Goal: Task Accomplishment & Management: Complete application form

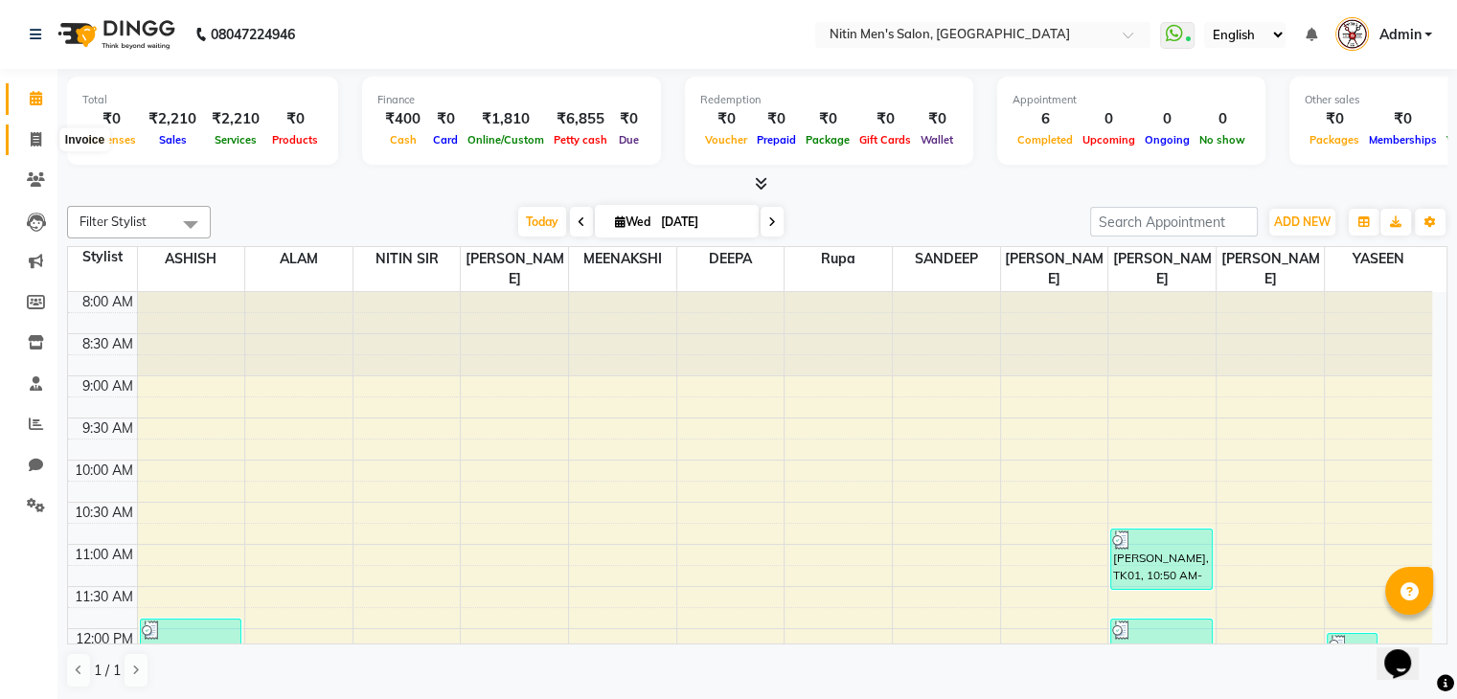
click at [20, 149] on span at bounding box center [36, 140] width 34 height 22
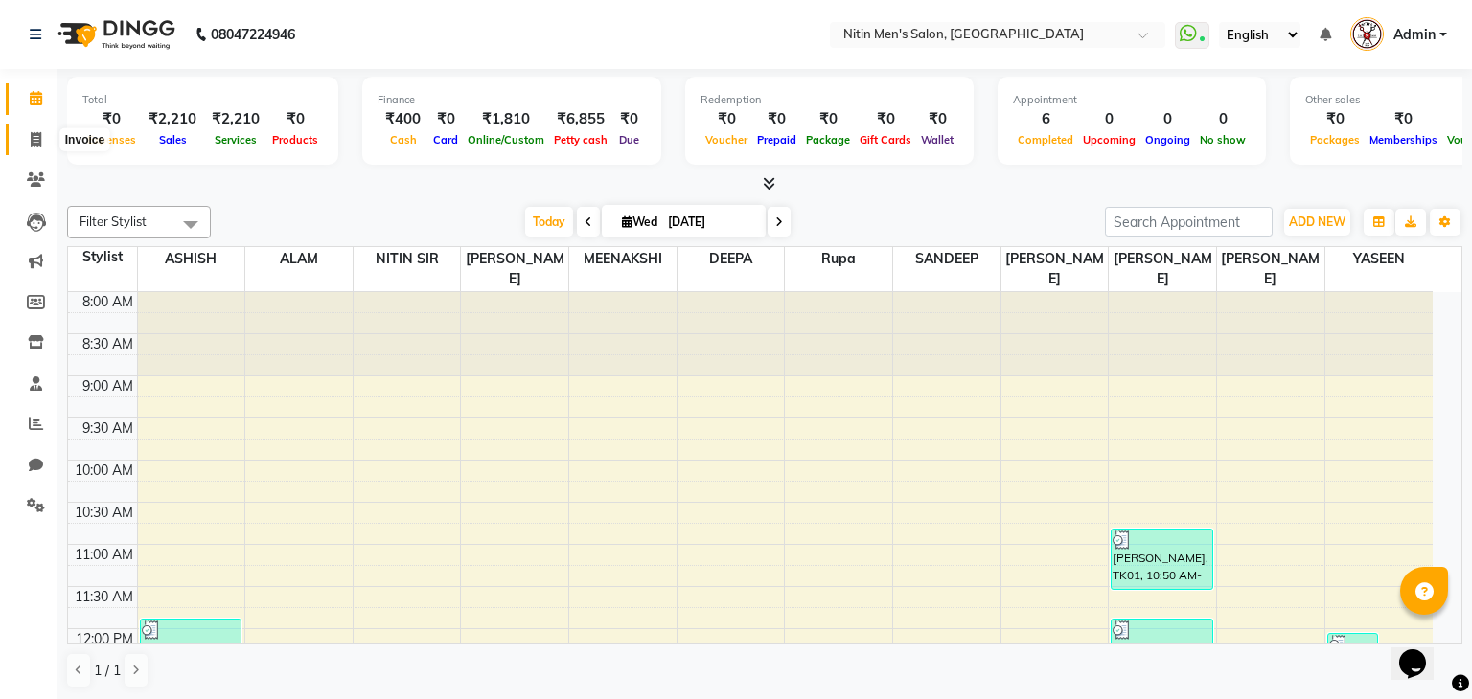
select select "7981"
select select "service"
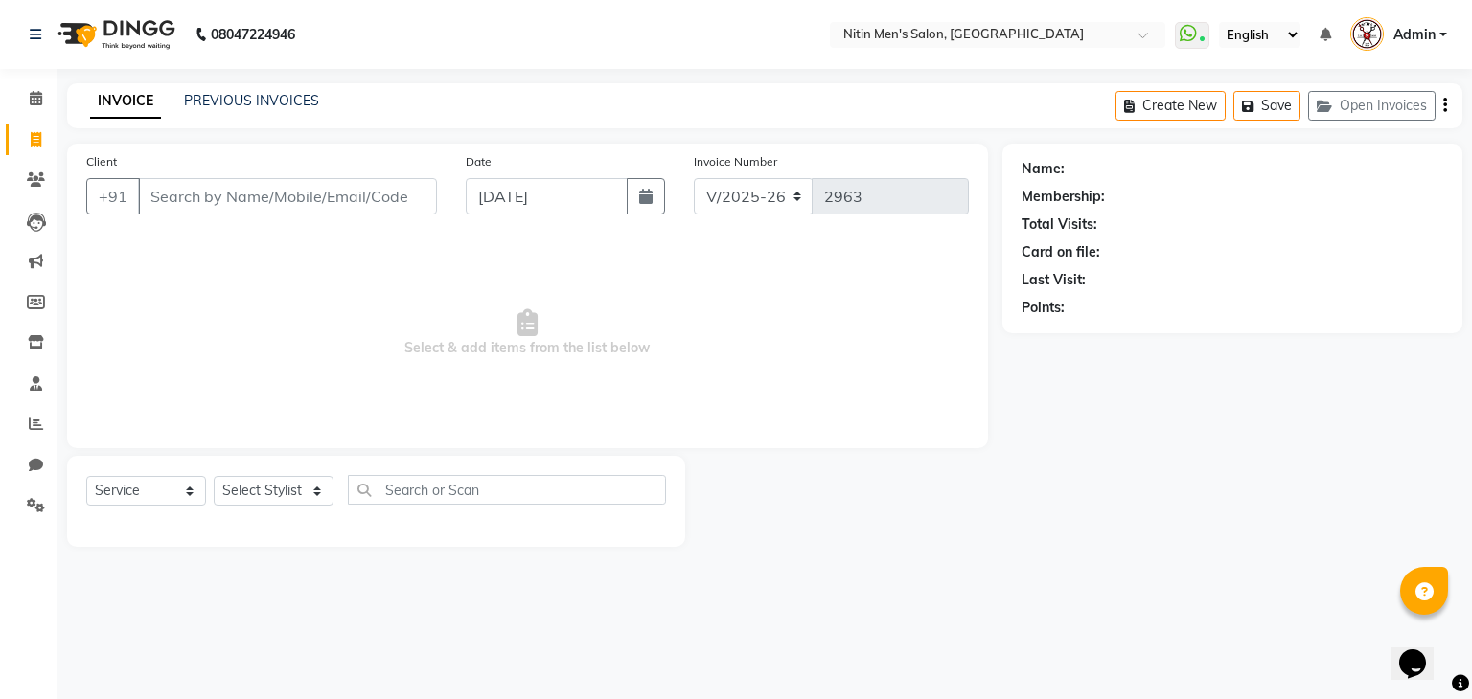
click at [356, 210] on input "Client" at bounding box center [287, 196] width 299 height 36
click at [231, 492] on select "Select Stylist [PERSON_NAME] DEEPA [PERSON_NAME] MEENAKSHI NITIN SIR [PERSON_NA…" at bounding box center [274, 491] width 120 height 30
select select "75699"
click at [214, 477] on select "Select Stylist [PERSON_NAME] DEEPA [PERSON_NAME] MEENAKSHI NITIN SIR [PERSON_NA…" at bounding box center [274, 491] width 120 height 30
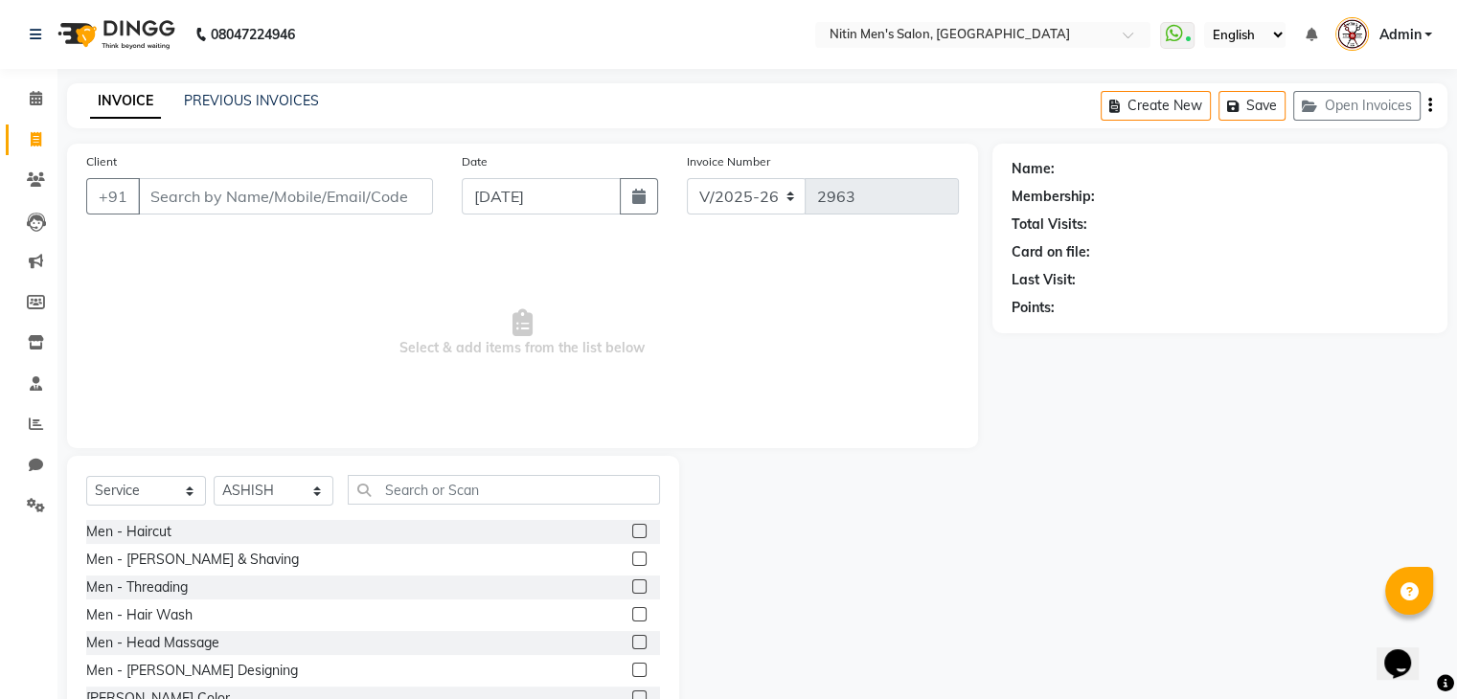
click at [632, 529] on label at bounding box center [639, 531] width 14 height 14
click at [632, 529] on input "checkbox" at bounding box center [638, 532] width 12 height 12
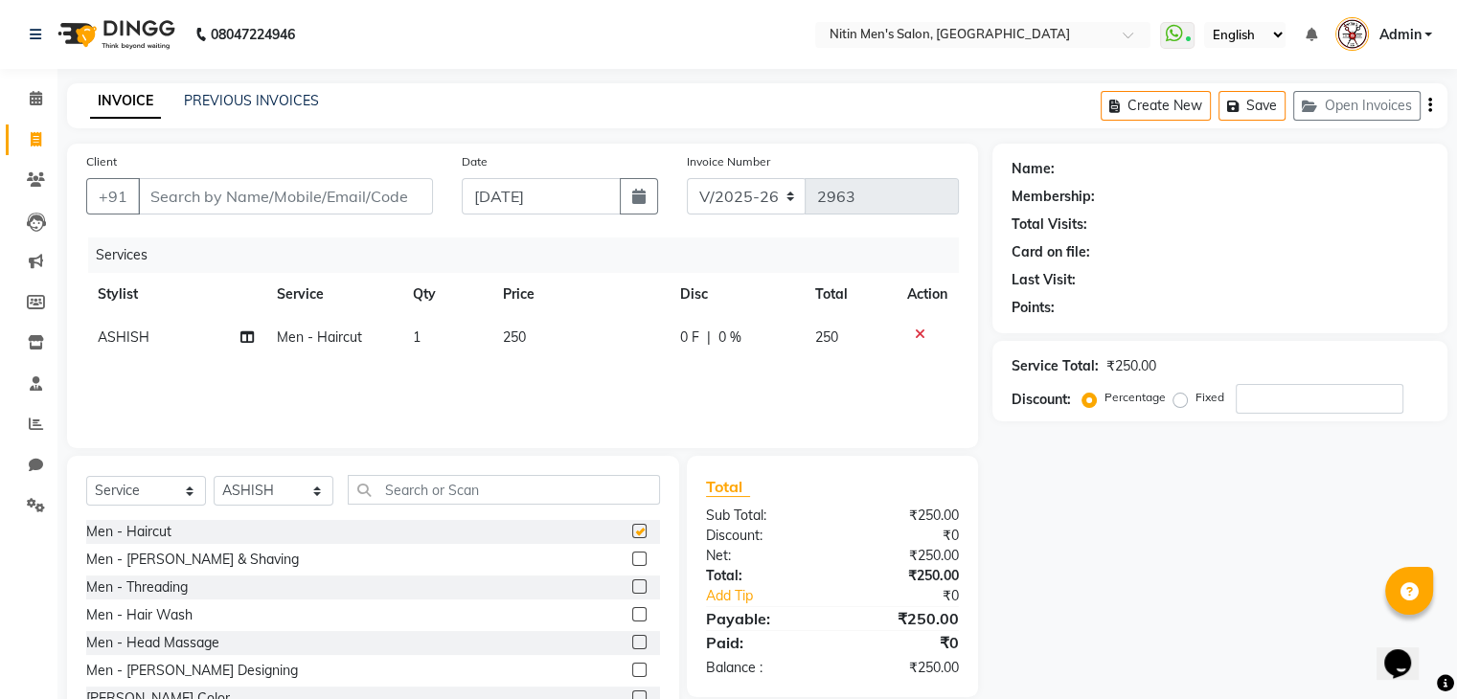
checkbox input "false"
click at [632, 564] on label at bounding box center [639, 559] width 14 height 14
click at [632, 564] on input "checkbox" at bounding box center [638, 560] width 12 height 12
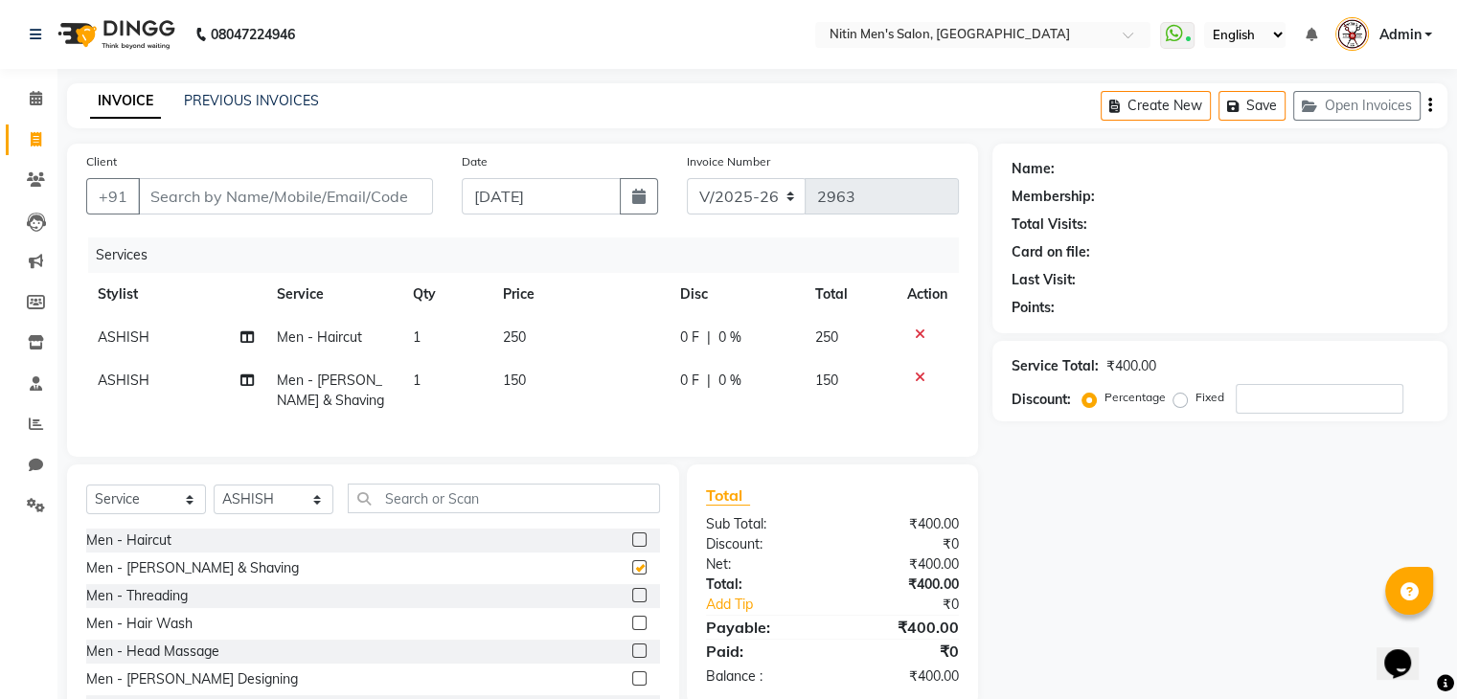
checkbox input "false"
click at [564, 514] on input "text" at bounding box center [504, 499] width 312 height 30
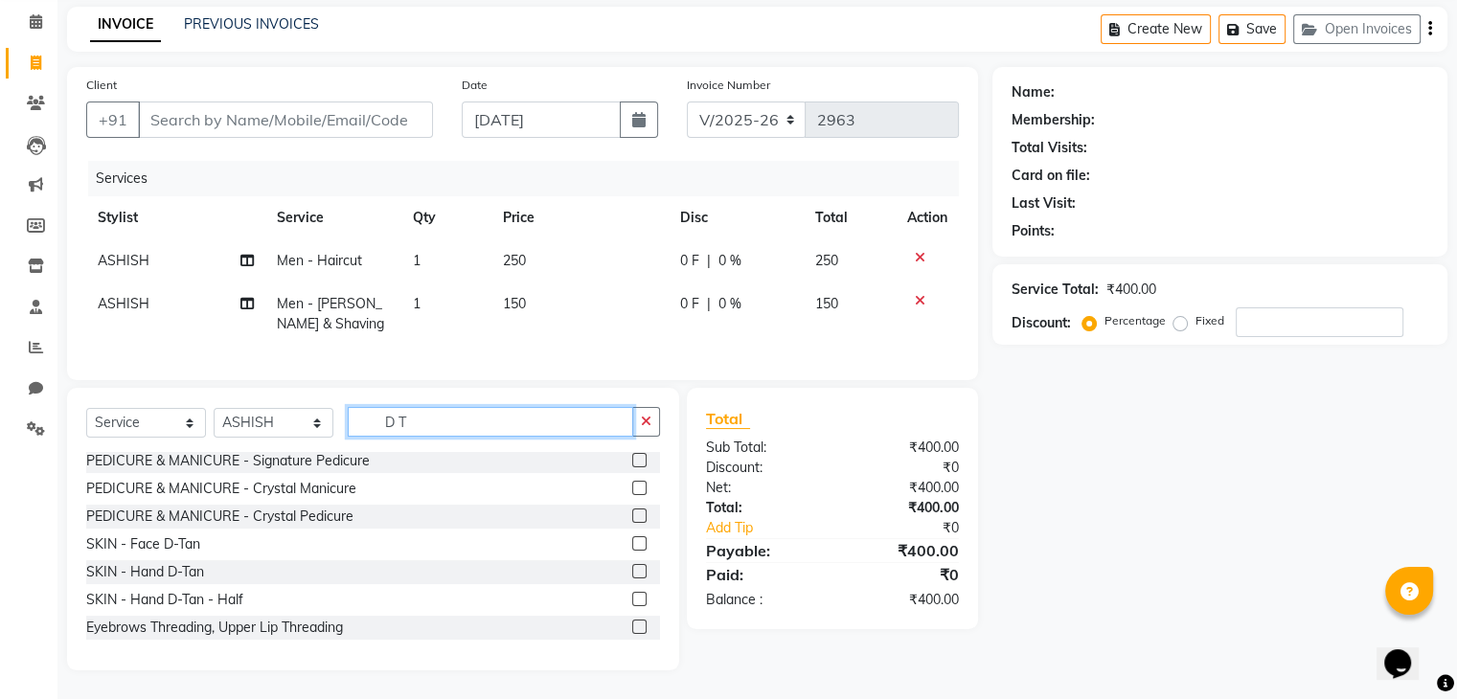
scroll to position [113, 0]
type input "D T"
click at [632, 541] on label at bounding box center [639, 545] width 14 height 14
click at [632, 541] on input "checkbox" at bounding box center [638, 545] width 12 height 12
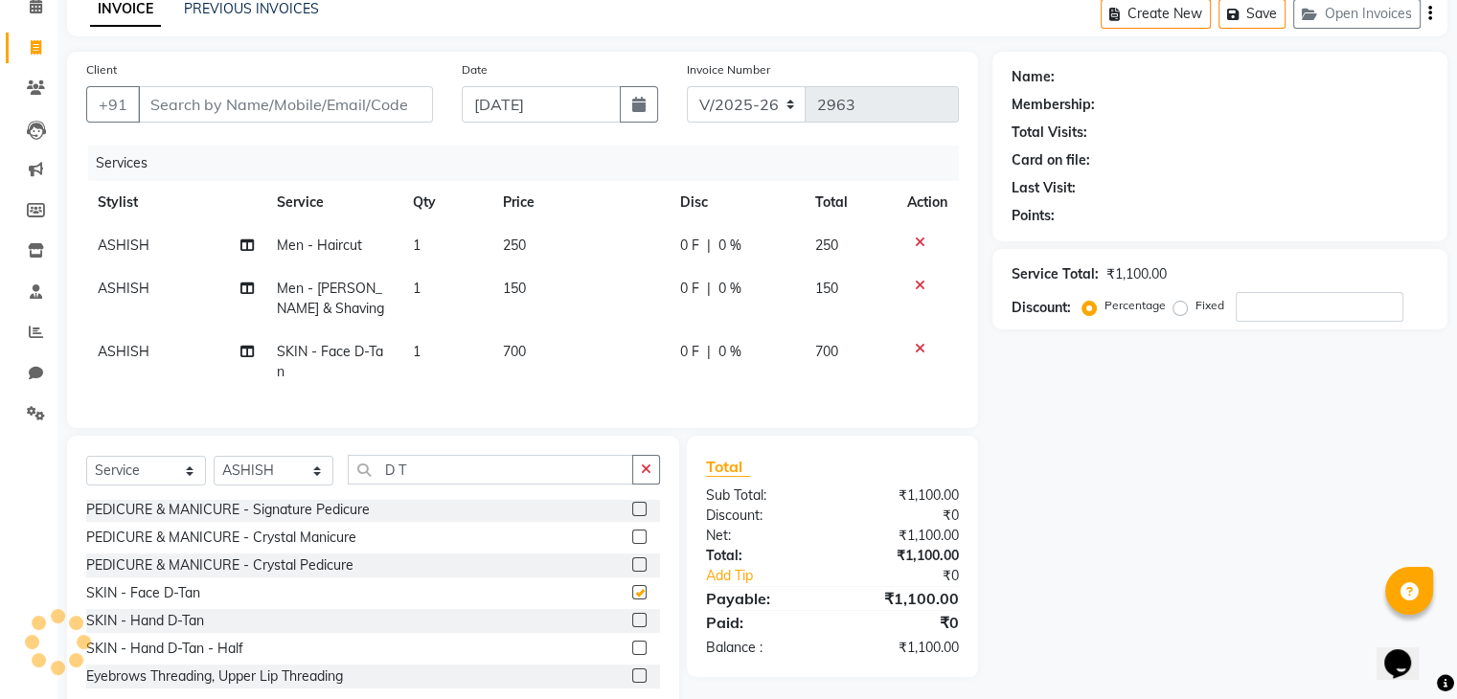
checkbox input "false"
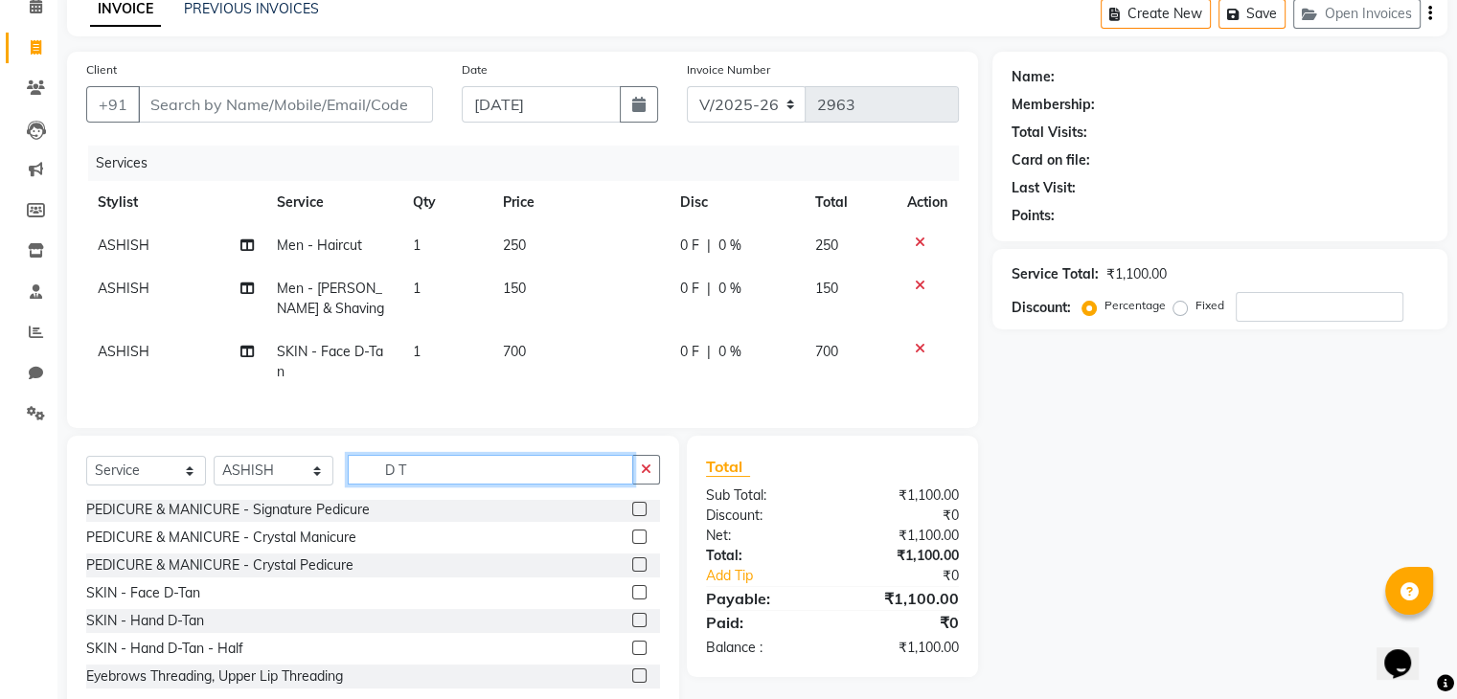
click at [480, 472] on input "D T" at bounding box center [491, 470] width 286 height 30
type input "D"
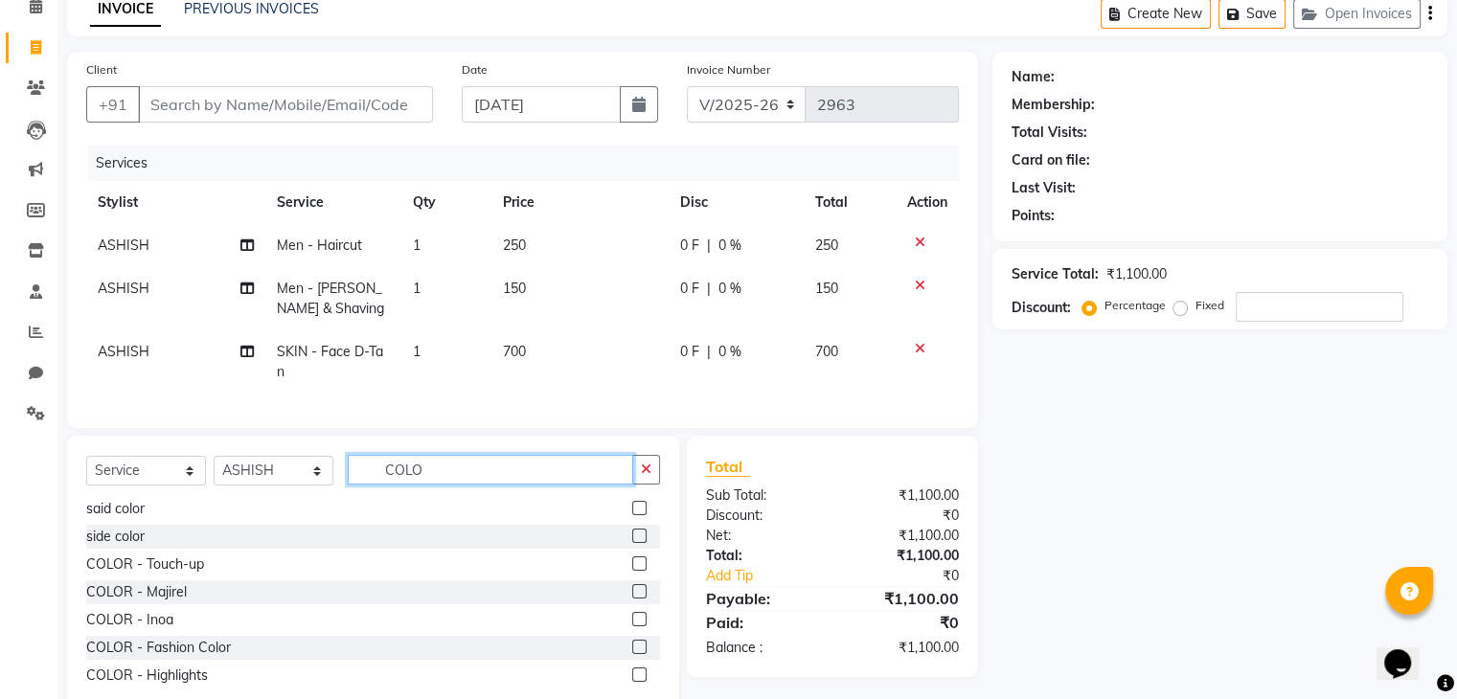
scroll to position [31, 0]
type input "COLO"
click at [616, 631] on div "COLOR - Inoa" at bounding box center [373, 620] width 574 height 24
click at [632, 627] on label at bounding box center [639, 619] width 14 height 14
click at [632, 627] on input "checkbox" at bounding box center [638, 620] width 12 height 12
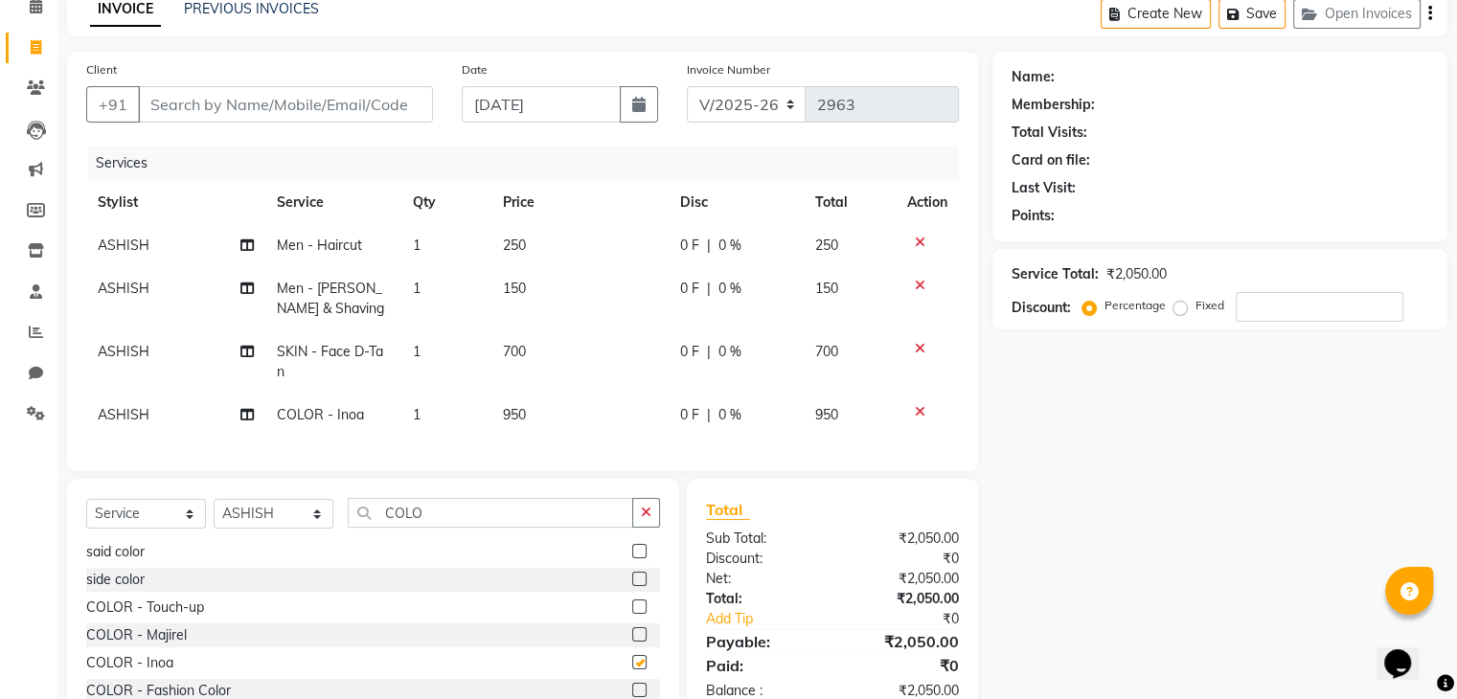
checkbox input "false"
click at [517, 419] on span "950" at bounding box center [514, 414] width 23 height 17
select select "75699"
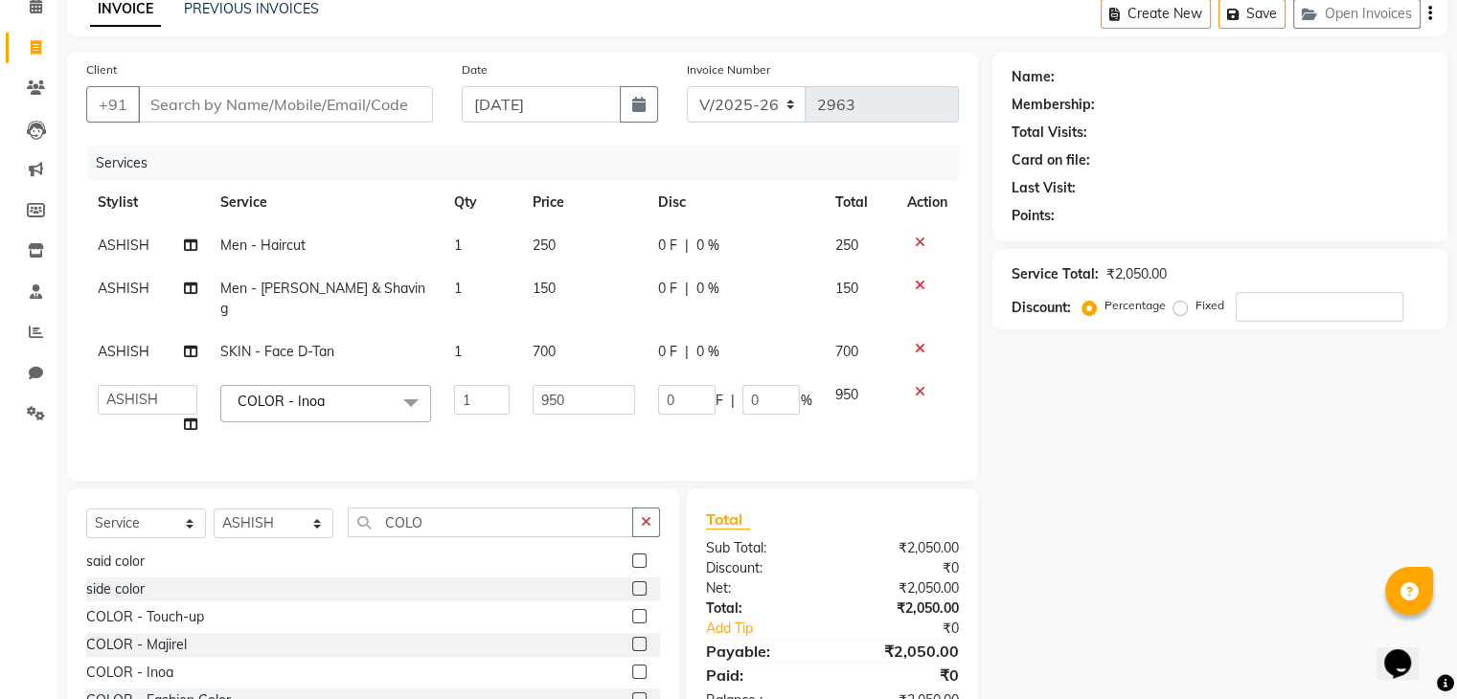
click at [517, 419] on td "1" at bounding box center [482, 410] width 79 height 73
click at [544, 343] on span "700" at bounding box center [544, 351] width 23 height 17
select select "75699"
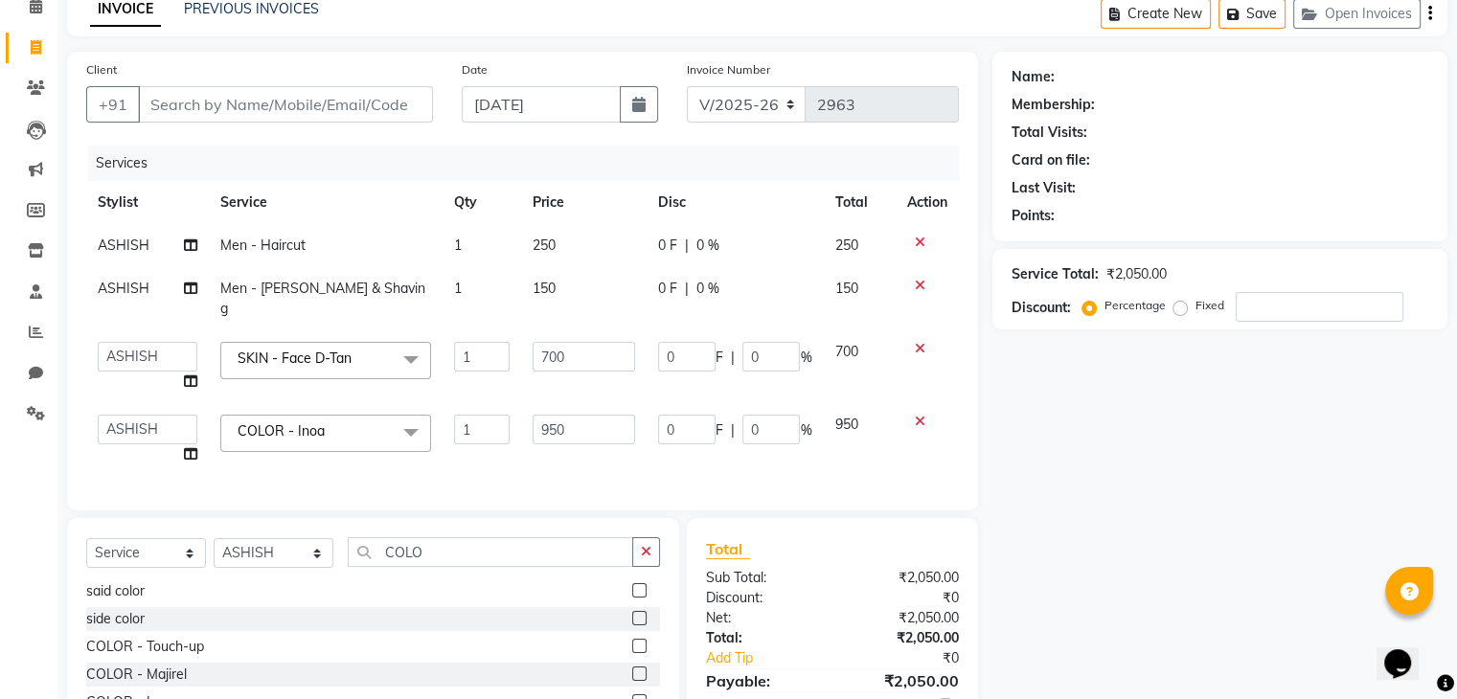
click at [544, 342] on input "700" at bounding box center [584, 357] width 103 height 30
type input "600"
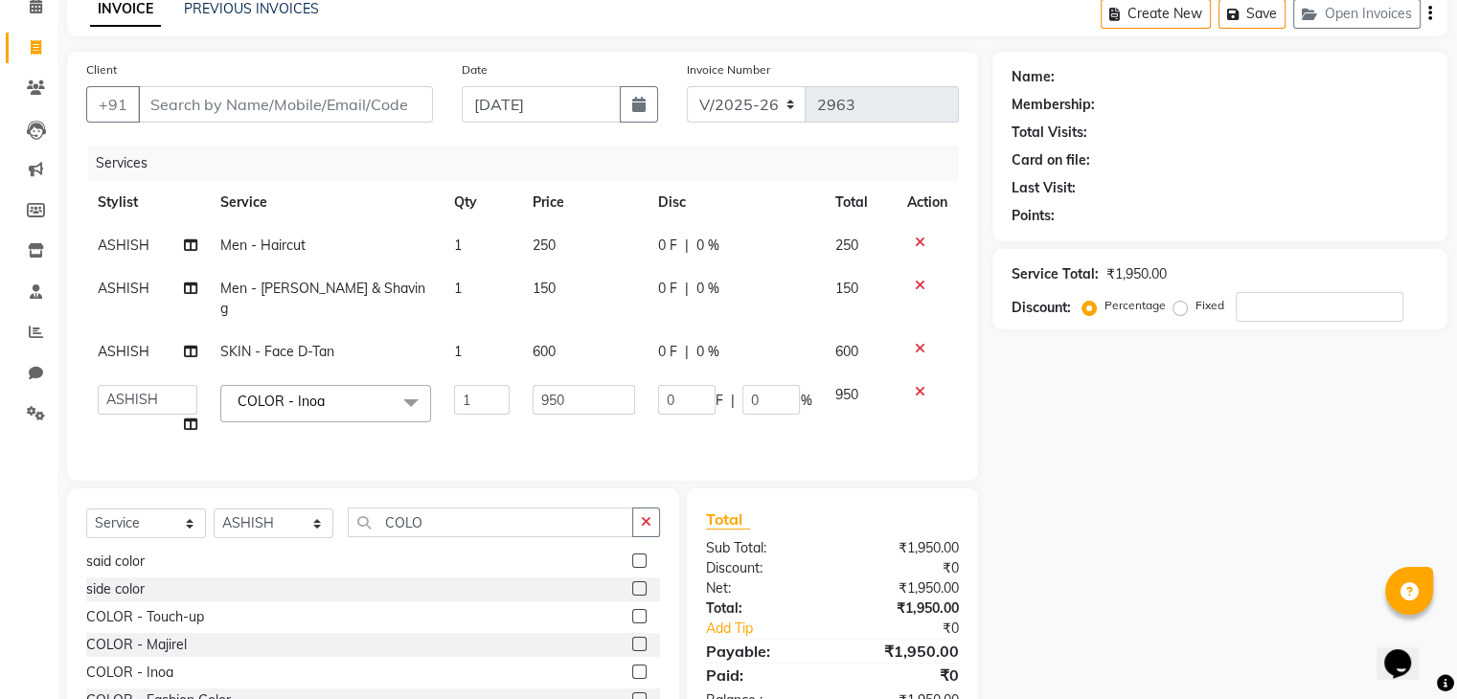
click at [560, 373] on tbody "ASHISH Men - Haircut 1 250 0 F | 0 % 250 ASHISH Men - [PERSON_NAME] & Shaving 1…" at bounding box center [522, 335] width 873 height 222
click at [326, 99] on input "Client" at bounding box center [285, 104] width 295 height 36
type input "V"
type input "0"
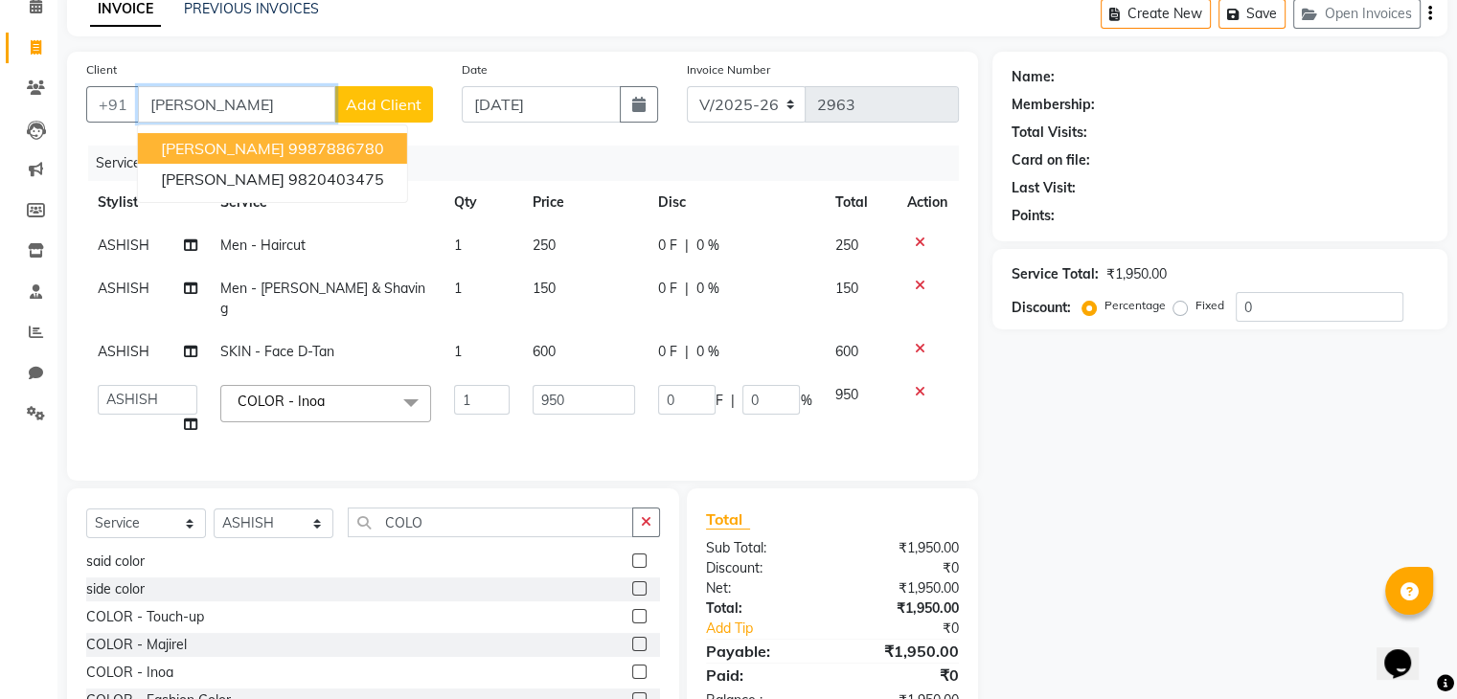
click at [288, 150] on ngb-highlight "9987886780" at bounding box center [336, 148] width 96 height 19
type input "9987886780"
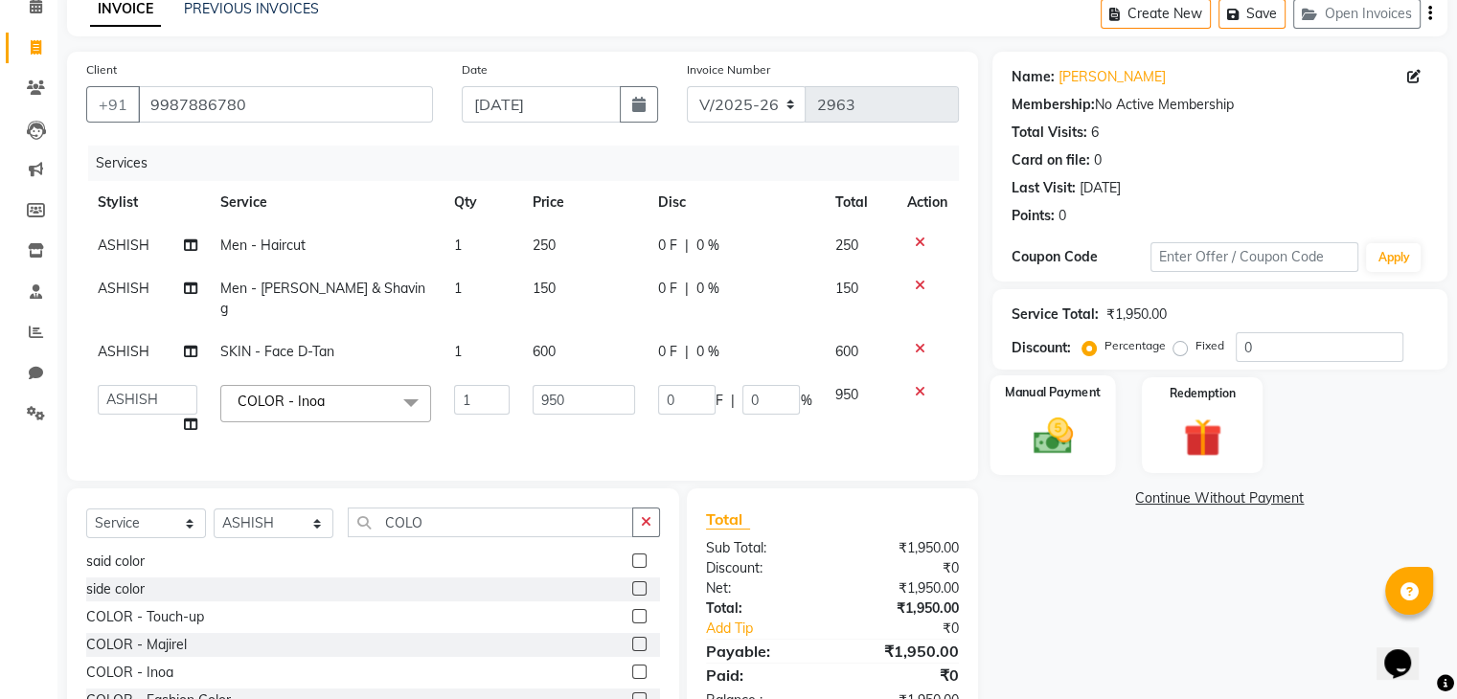
click at [1060, 419] on img at bounding box center [1052, 437] width 64 height 46
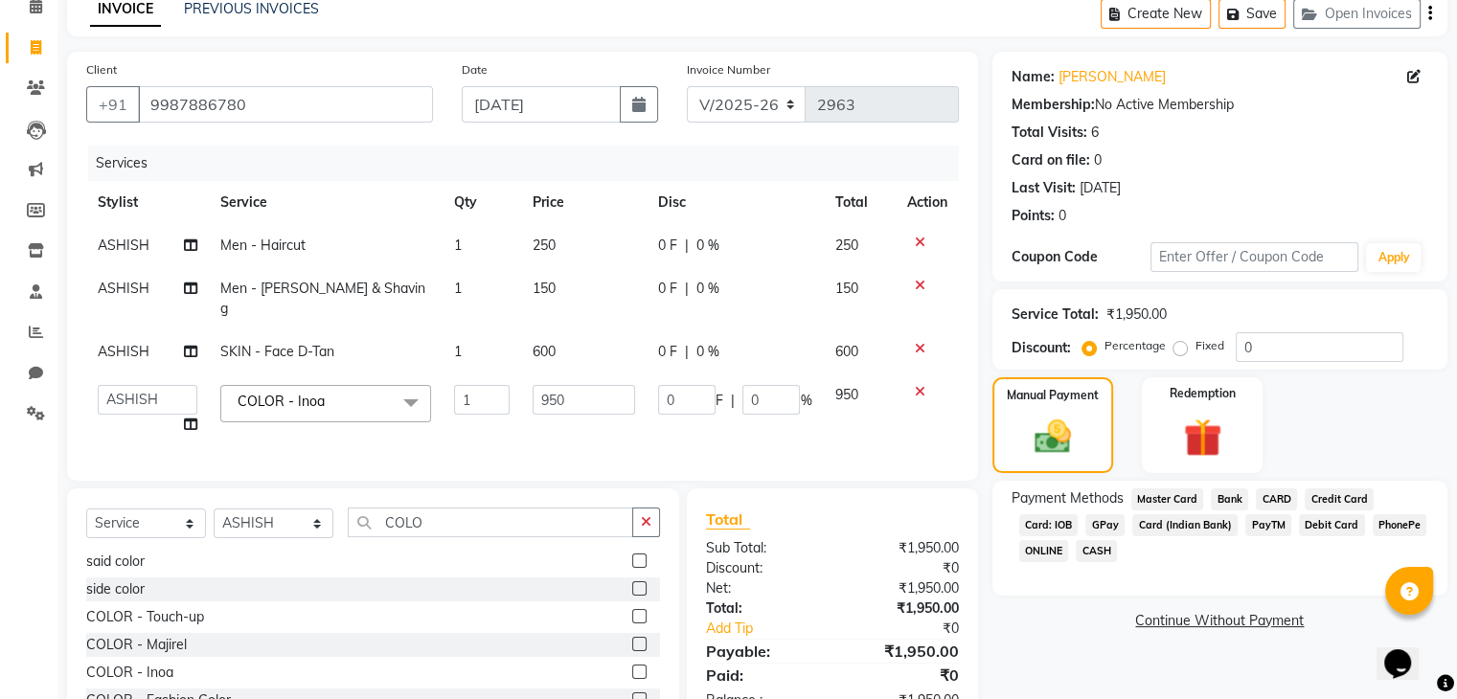
click at [1103, 527] on span "GPay" at bounding box center [1105, 526] width 39 height 22
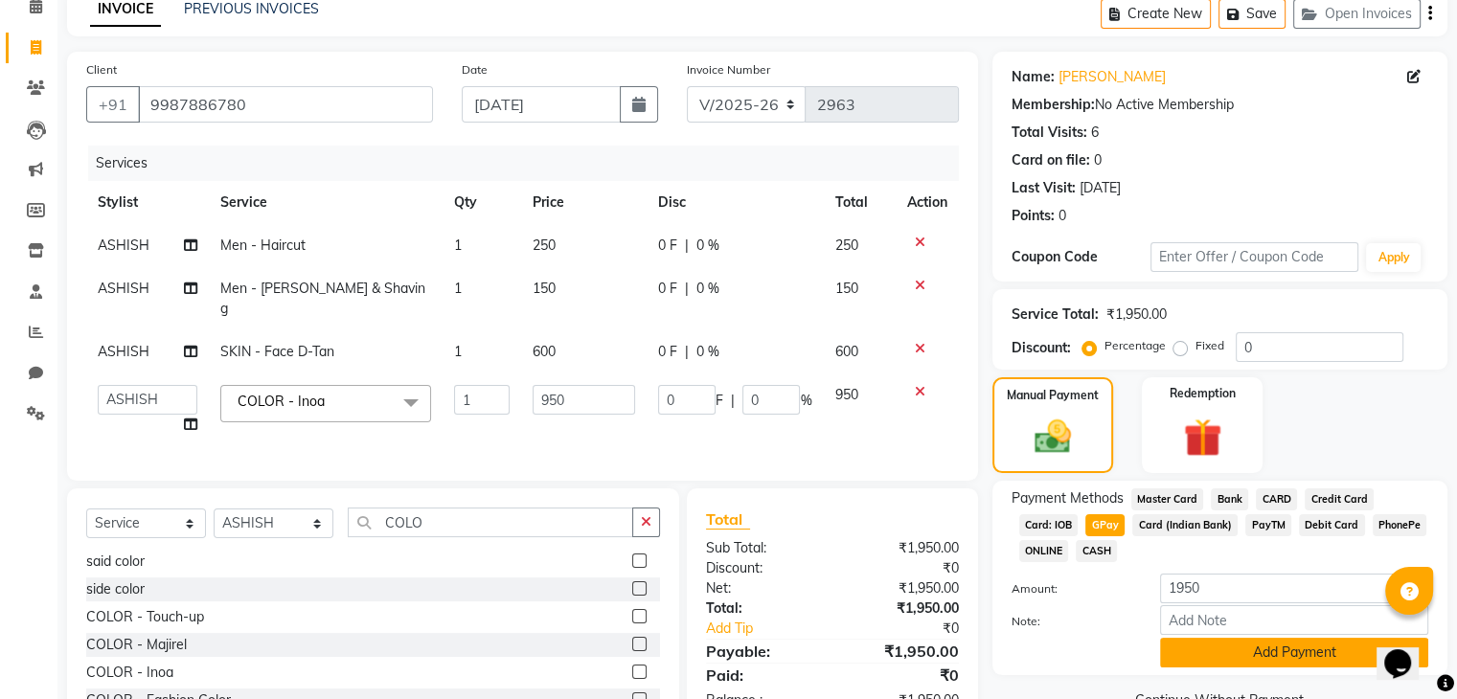
click at [1189, 644] on button "Add Payment" at bounding box center [1294, 653] width 268 height 30
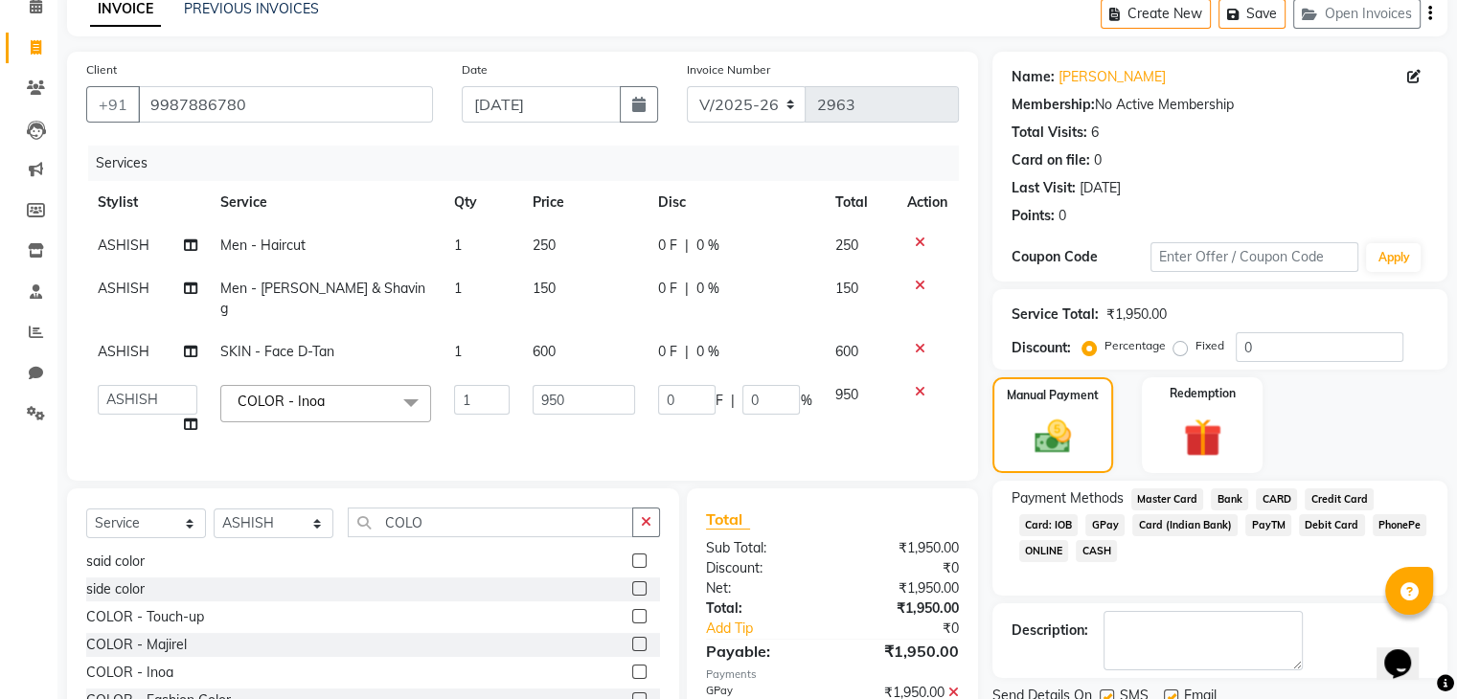
scroll to position [188, 0]
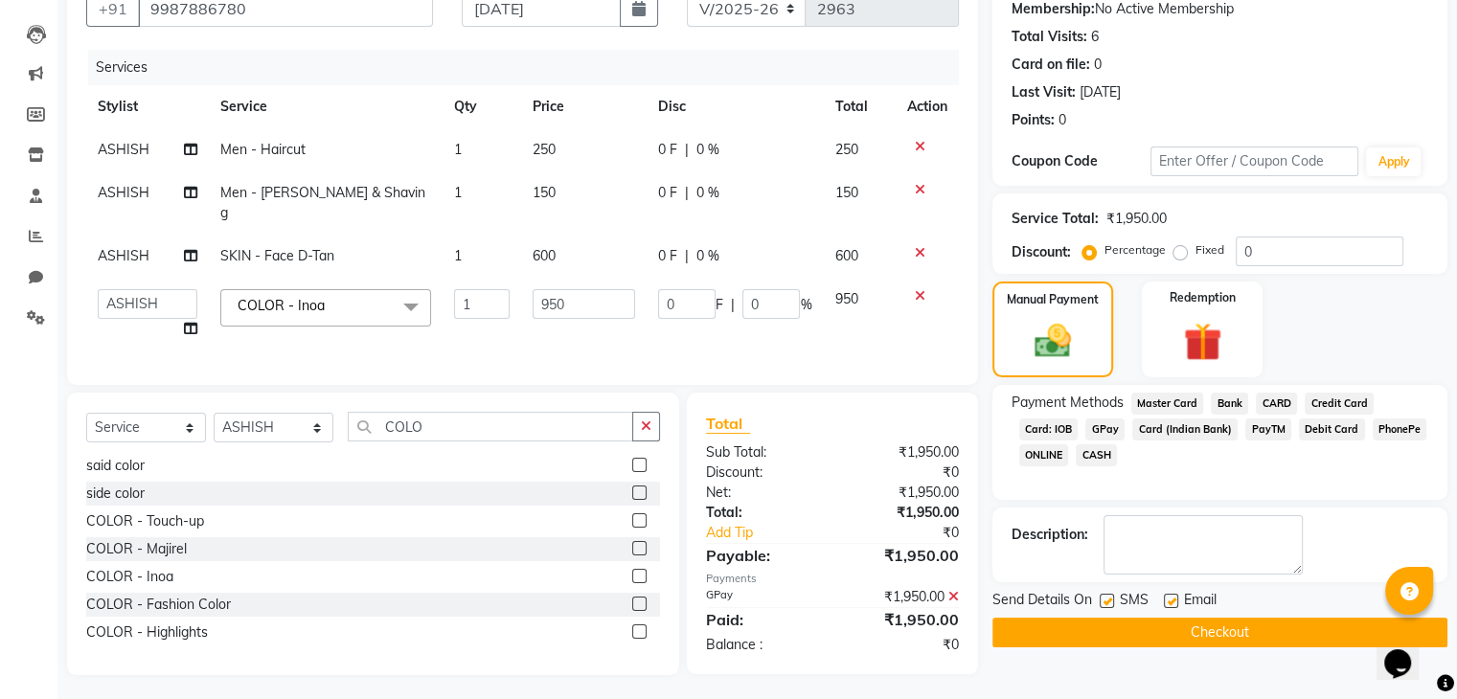
click at [1177, 643] on button "Checkout" at bounding box center [1220, 633] width 455 height 30
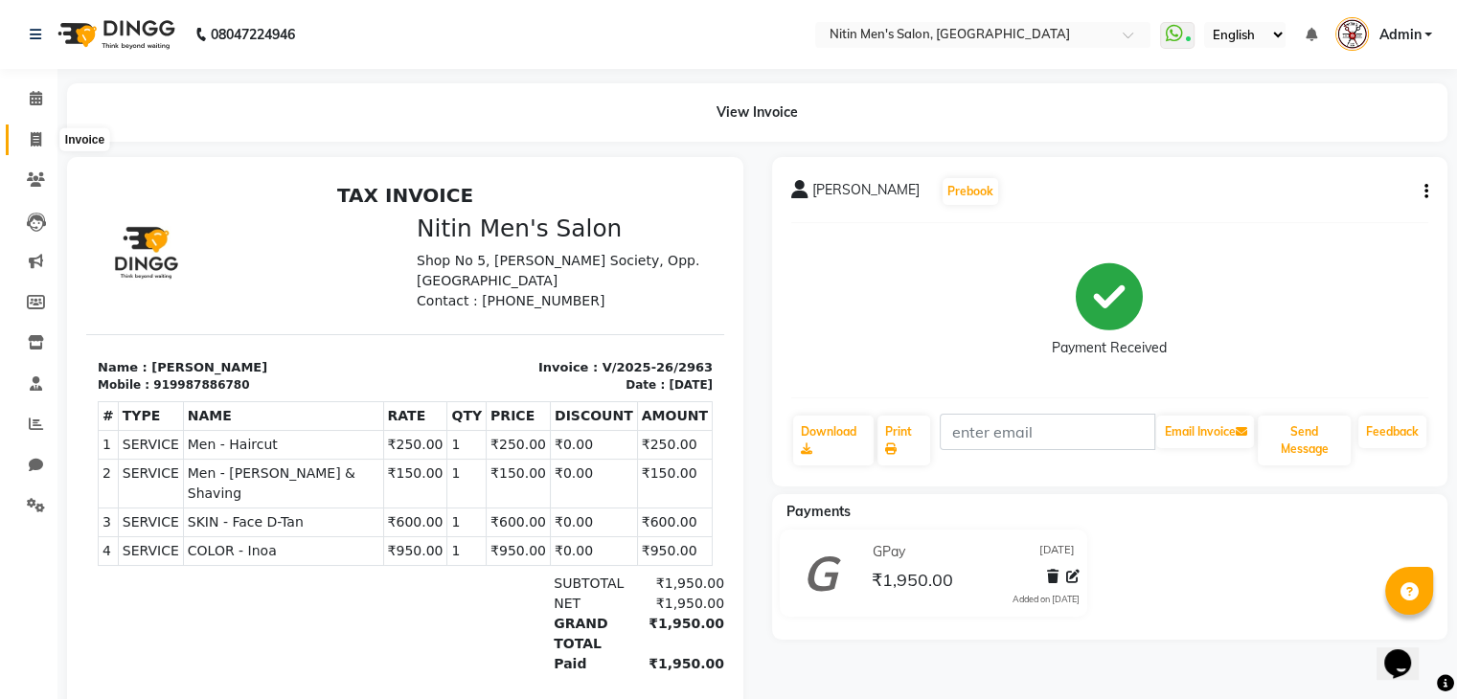
click at [31, 140] on icon at bounding box center [36, 139] width 11 height 14
select select "7981"
select select "service"
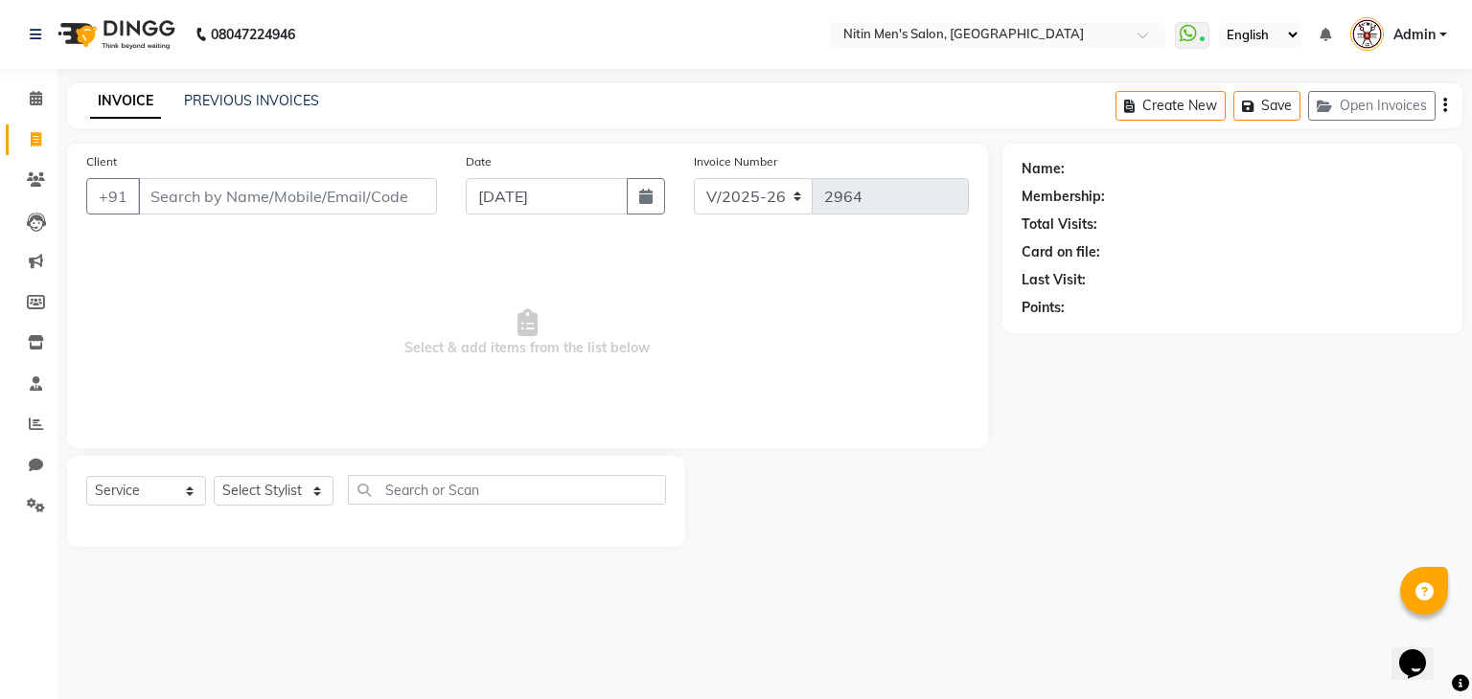
click at [310, 200] on input "Client" at bounding box center [287, 196] width 299 height 36
click at [284, 499] on select "Select Stylist [PERSON_NAME] DEEPA [PERSON_NAME] MEENAKSHI NITIN SIR [PERSON_NA…" at bounding box center [274, 491] width 120 height 30
select select "75700"
click at [214, 477] on select "Select Stylist [PERSON_NAME] DEEPA [PERSON_NAME] MEENAKSHI NITIN SIR [PERSON_NA…" at bounding box center [274, 491] width 120 height 30
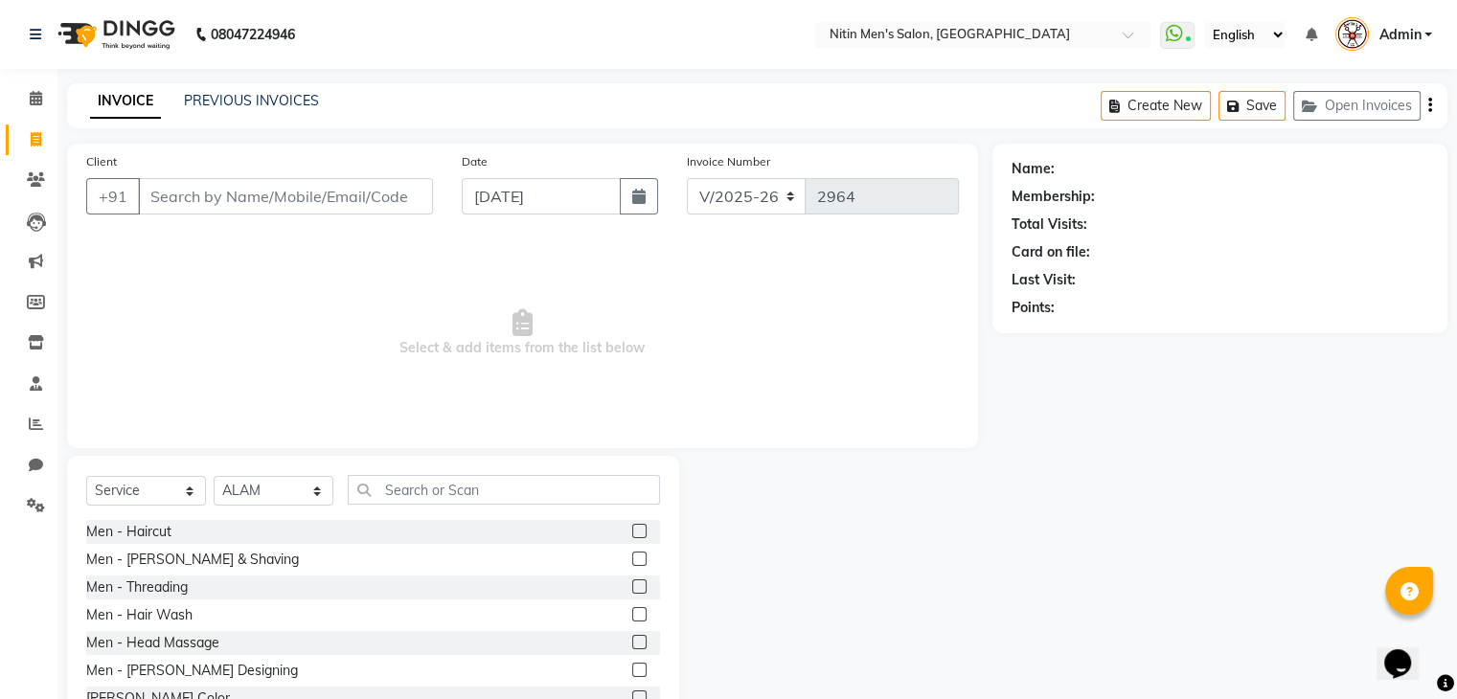
click at [632, 531] on label at bounding box center [639, 531] width 14 height 14
click at [632, 531] on input "checkbox" at bounding box center [638, 532] width 12 height 12
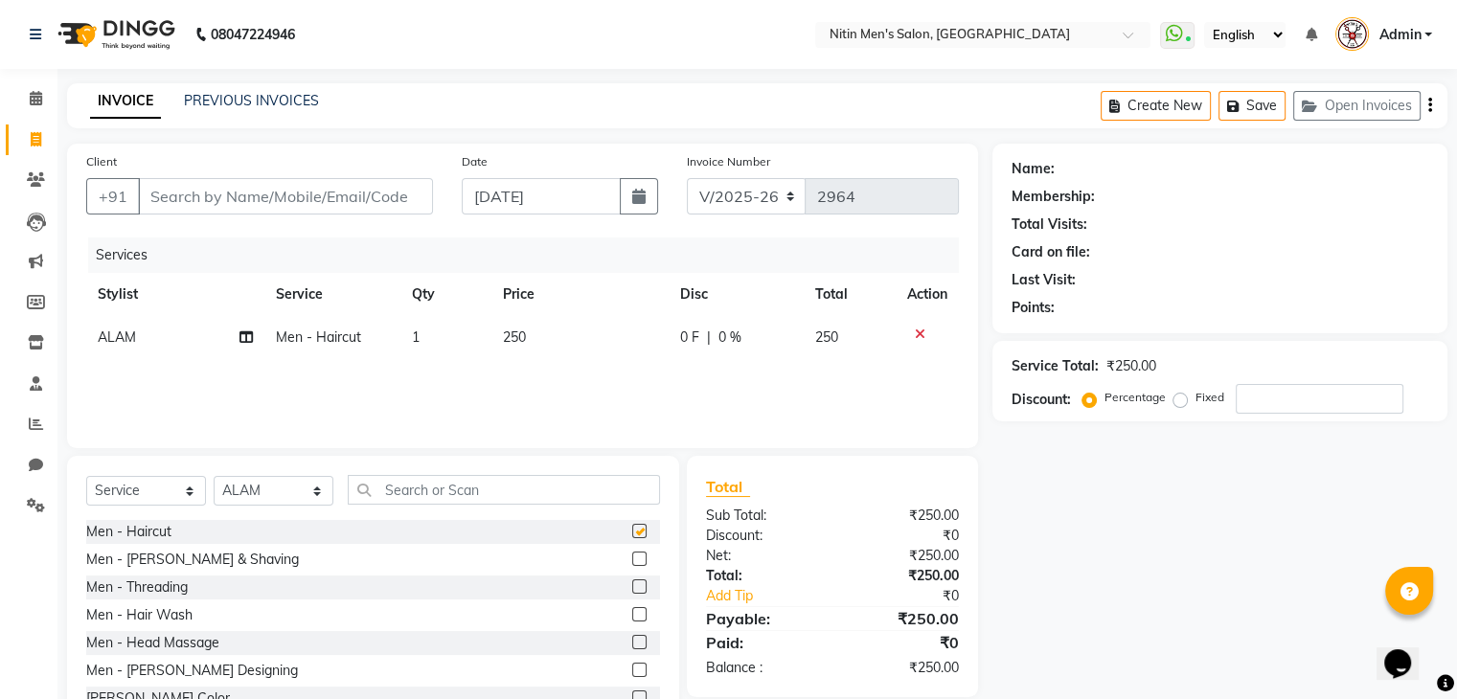
checkbox input "false"
click at [632, 557] on label at bounding box center [639, 559] width 14 height 14
click at [632, 557] on input "checkbox" at bounding box center [638, 560] width 12 height 12
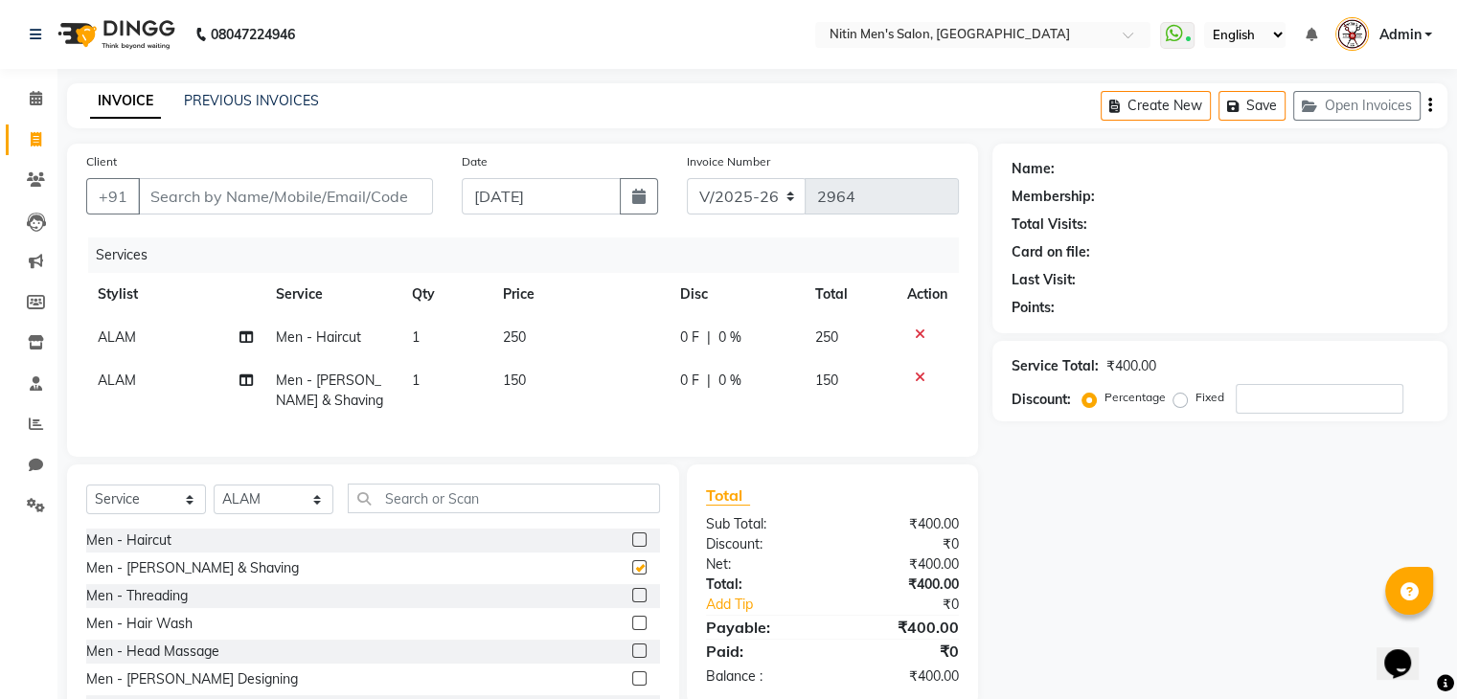
checkbox input "false"
click at [388, 196] on input "Client" at bounding box center [285, 196] width 295 height 36
type input "9"
type input "0"
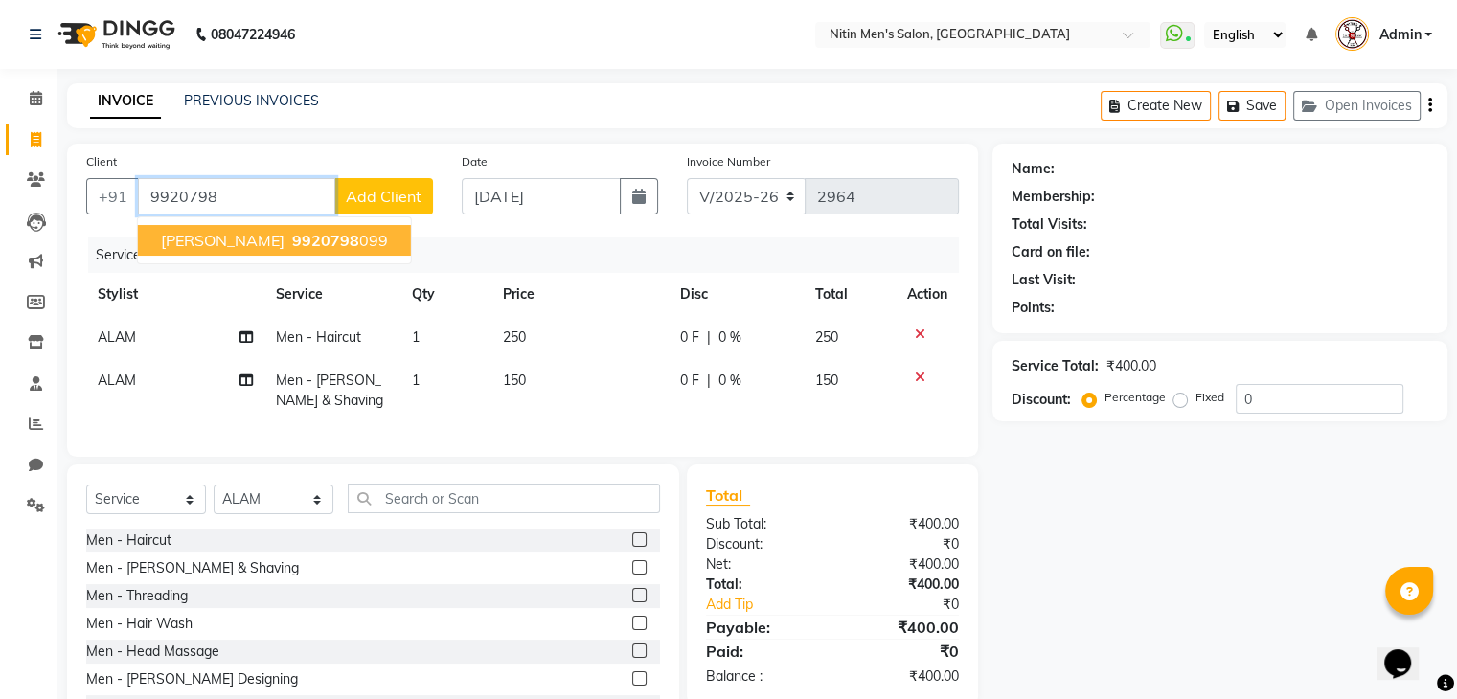
click at [305, 242] on span "9920798" at bounding box center [325, 240] width 67 height 19
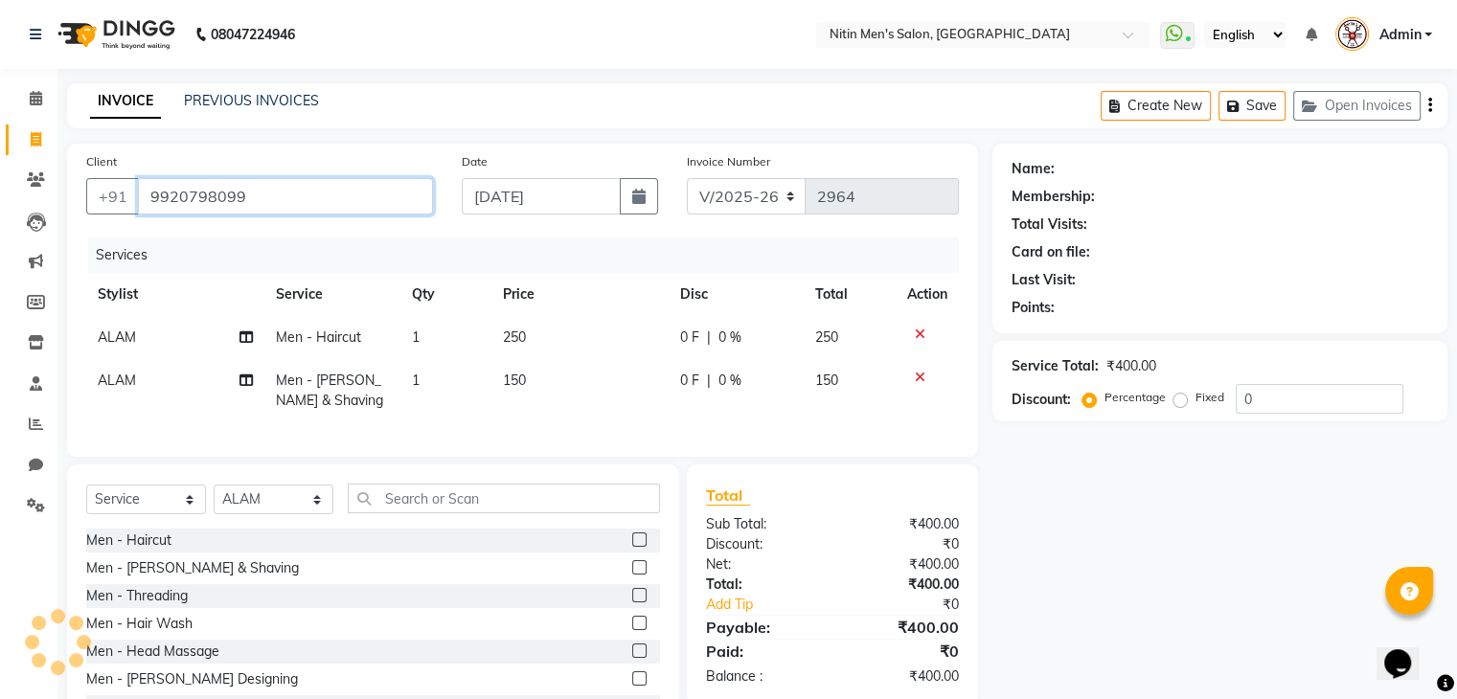
type input "9920798099"
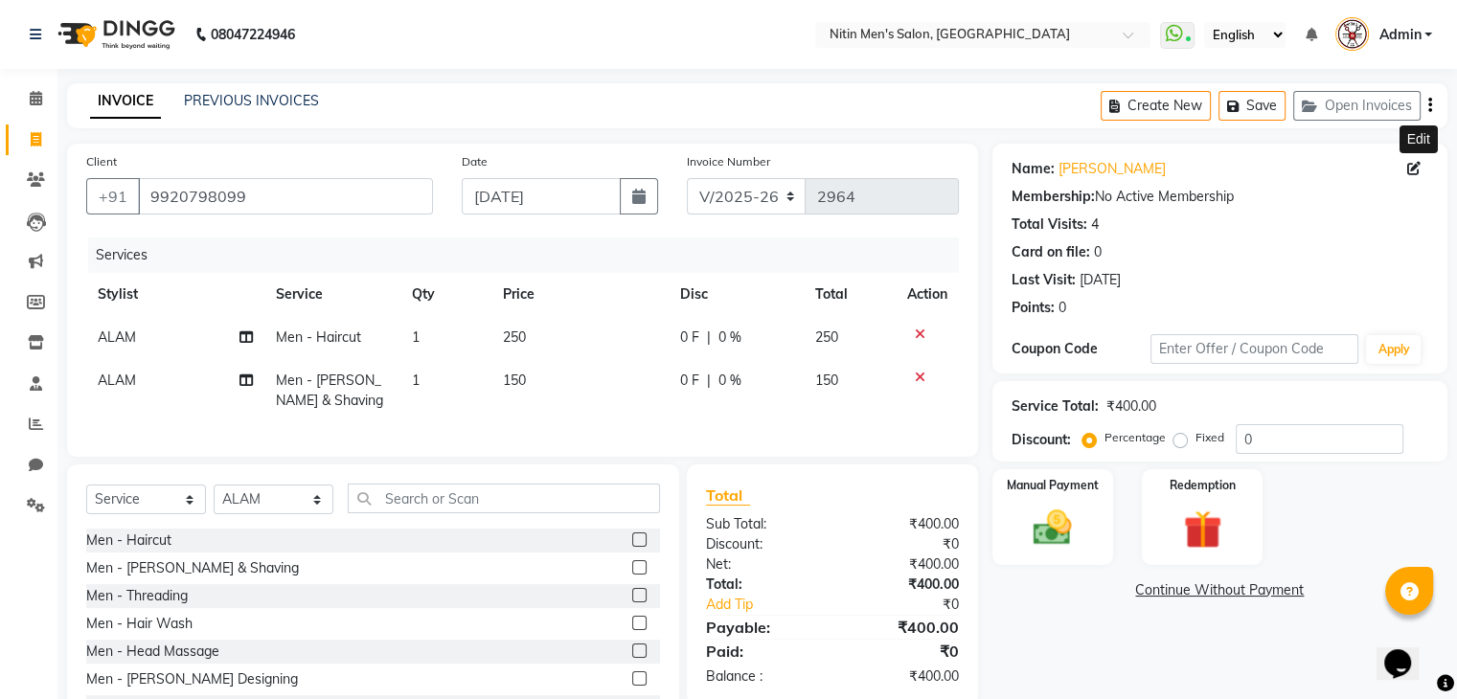
click at [1414, 169] on icon at bounding box center [1414, 168] width 13 height 13
select select "[DEMOGRAPHIC_DATA]"
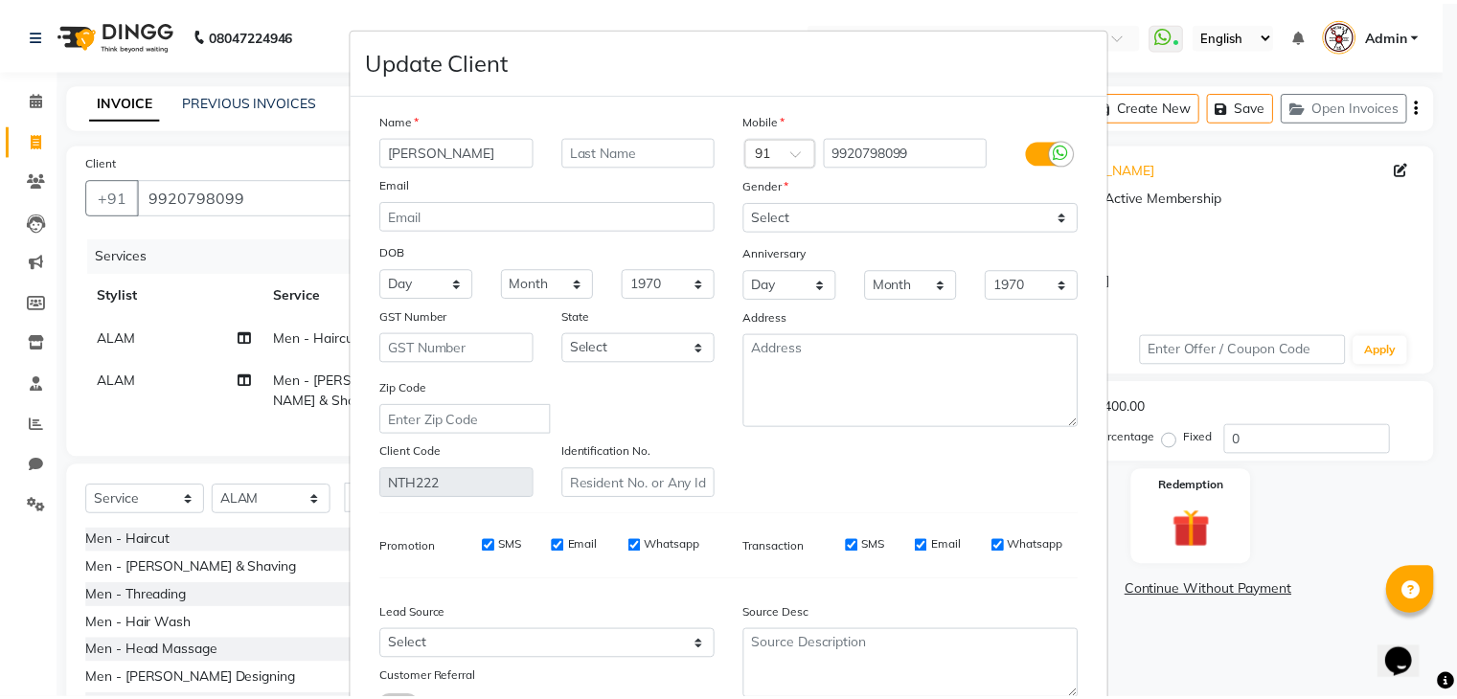
scroll to position [161, 0]
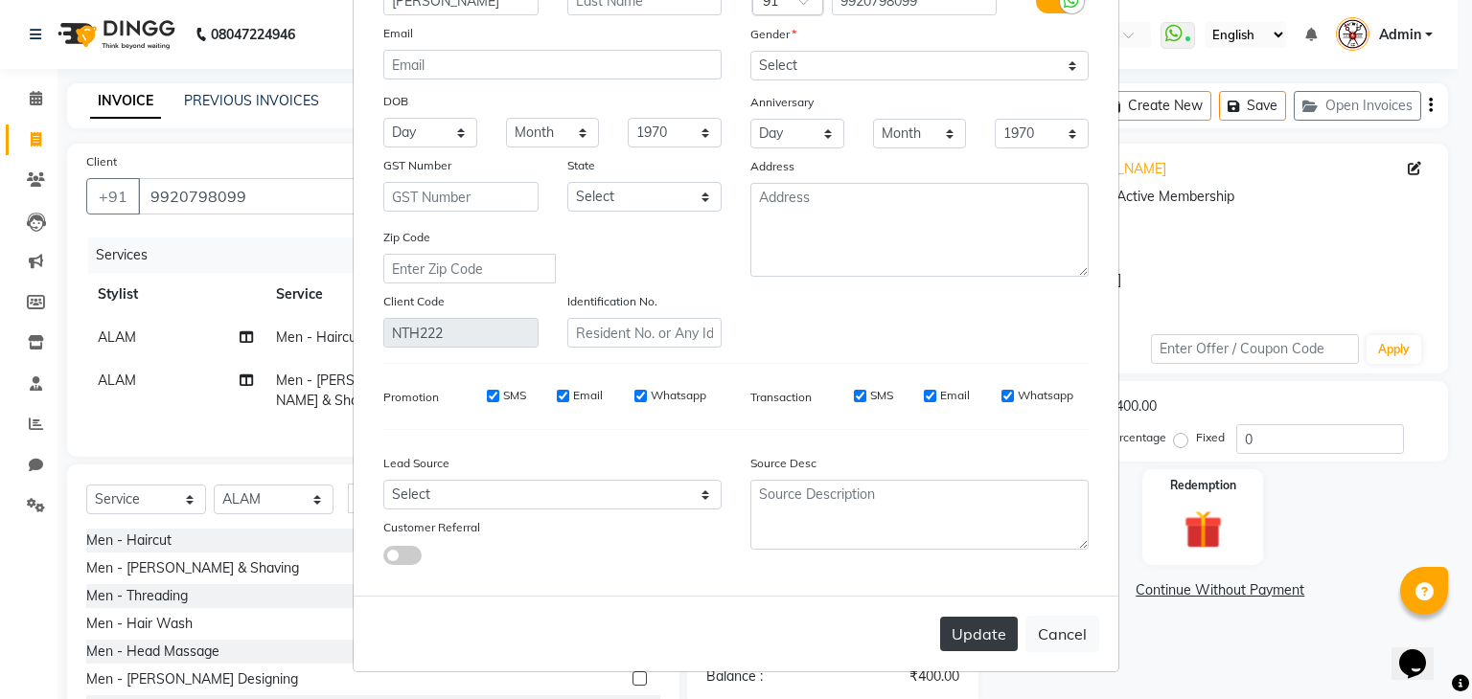
type input "[PERSON_NAME]"
click at [955, 639] on button "Update" at bounding box center [979, 634] width 78 height 34
select select
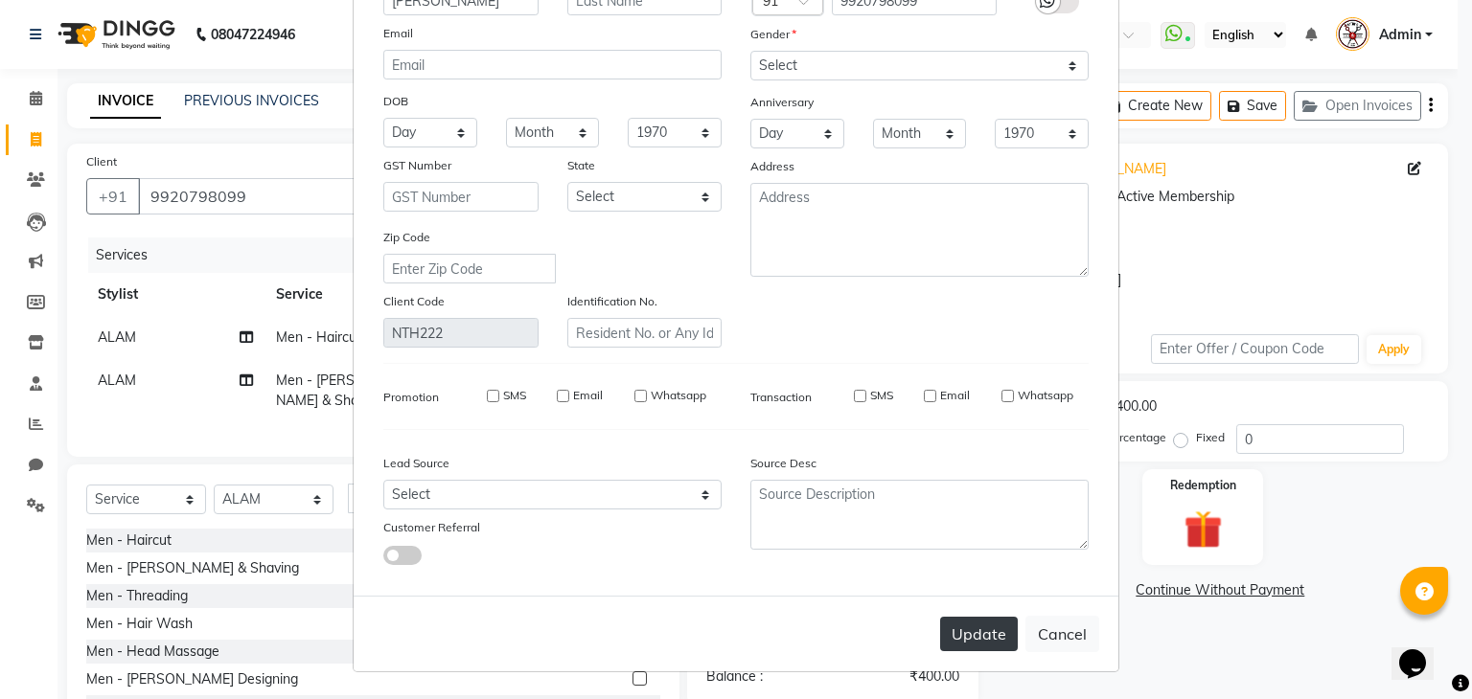
select select
checkbox input "false"
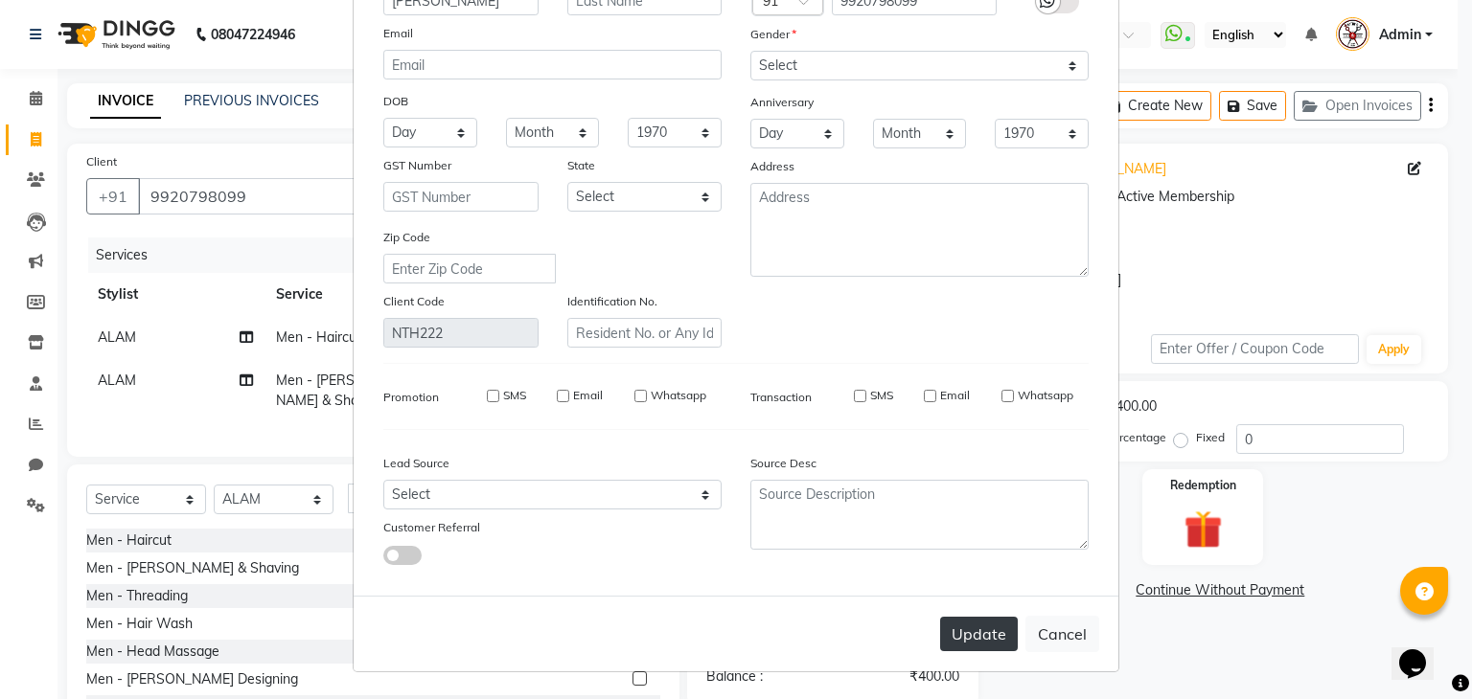
checkbox input "false"
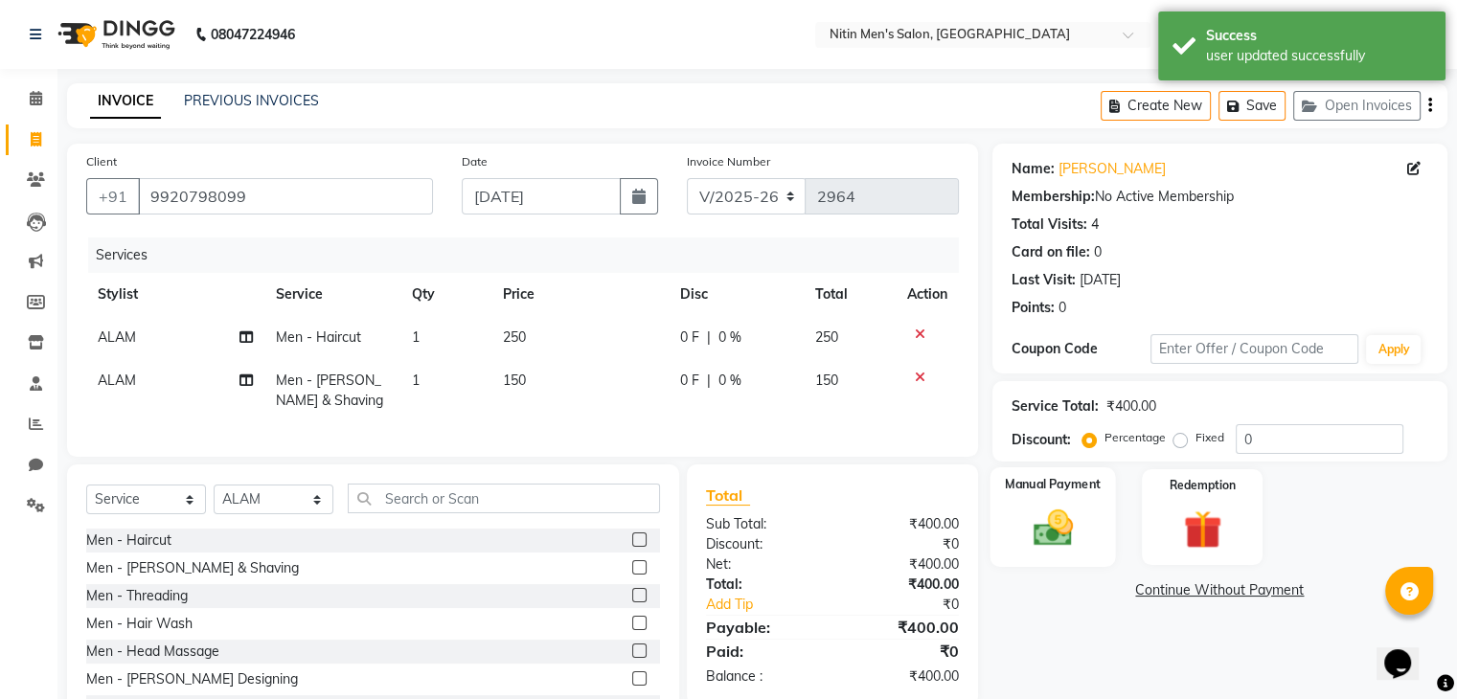
click at [1081, 506] on img at bounding box center [1052, 529] width 64 height 46
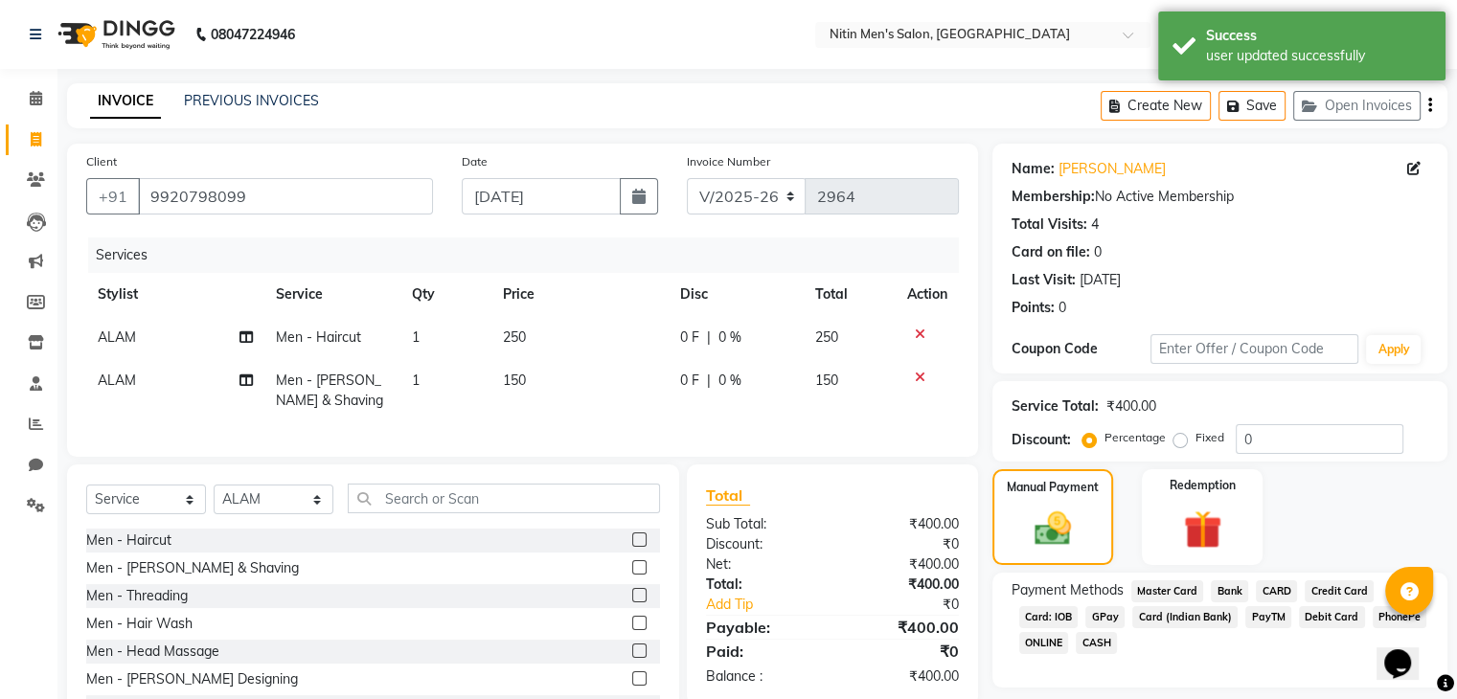
click at [1093, 637] on span "CASH" at bounding box center [1096, 643] width 41 height 22
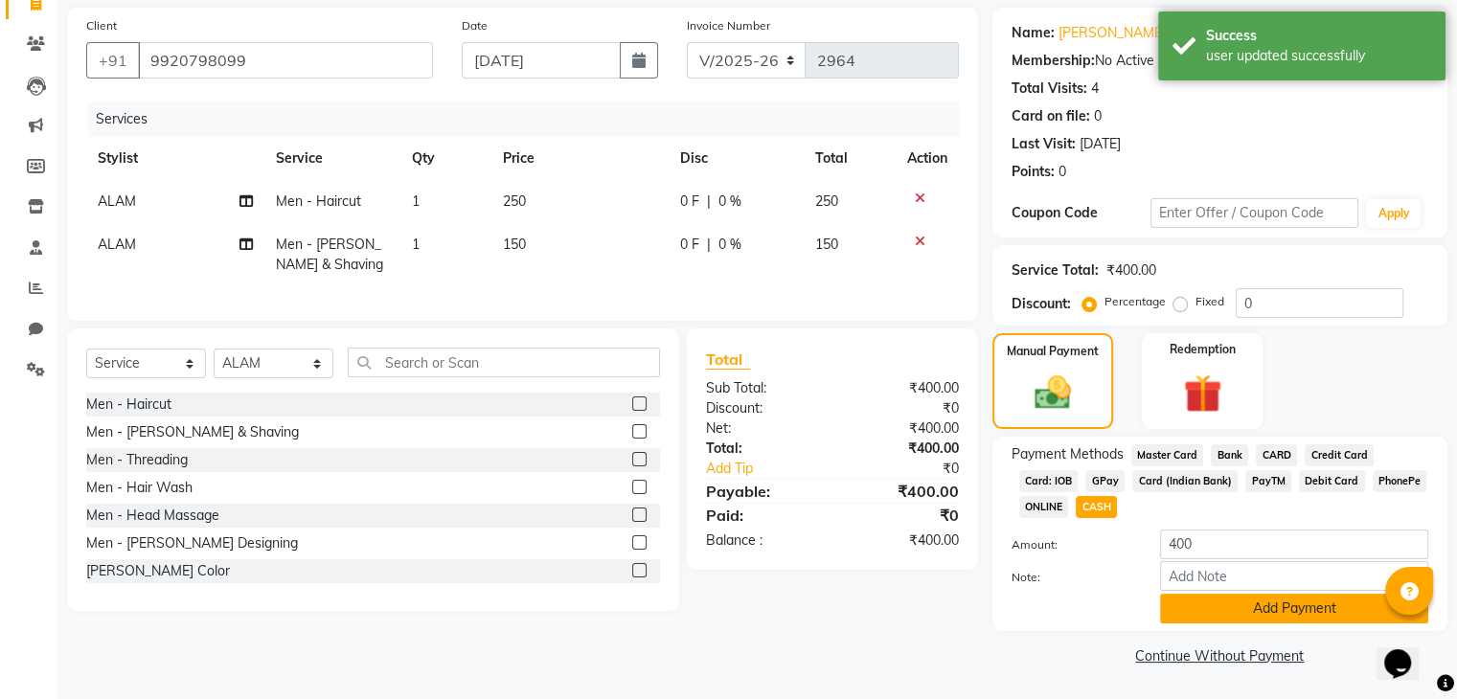
click at [1185, 617] on button "Add Payment" at bounding box center [1294, 609] width 268 height 30
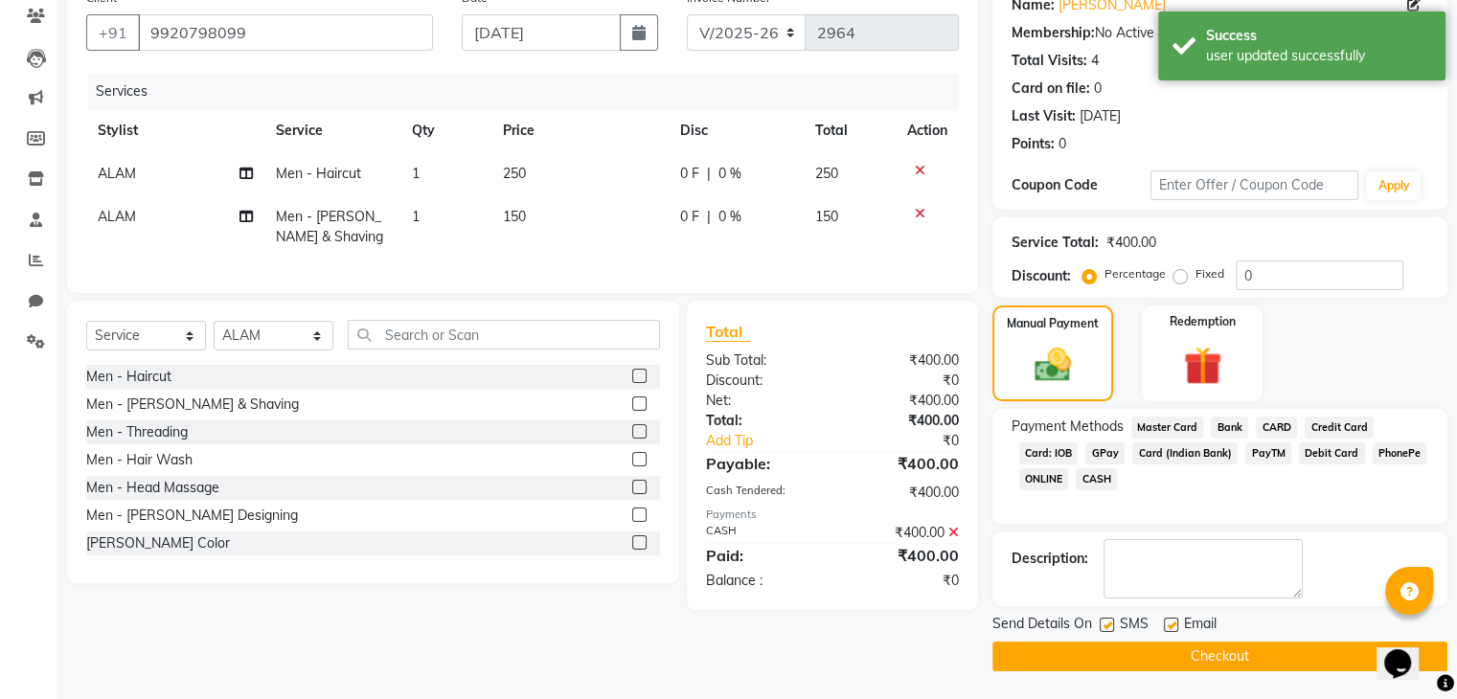
scroll to position [163, 0]
click at [1165, 643] on button "Checkout" at bounding box center [1220, 658] width 455 height 30
